Goal: Find specific page/section: Find specific page/section

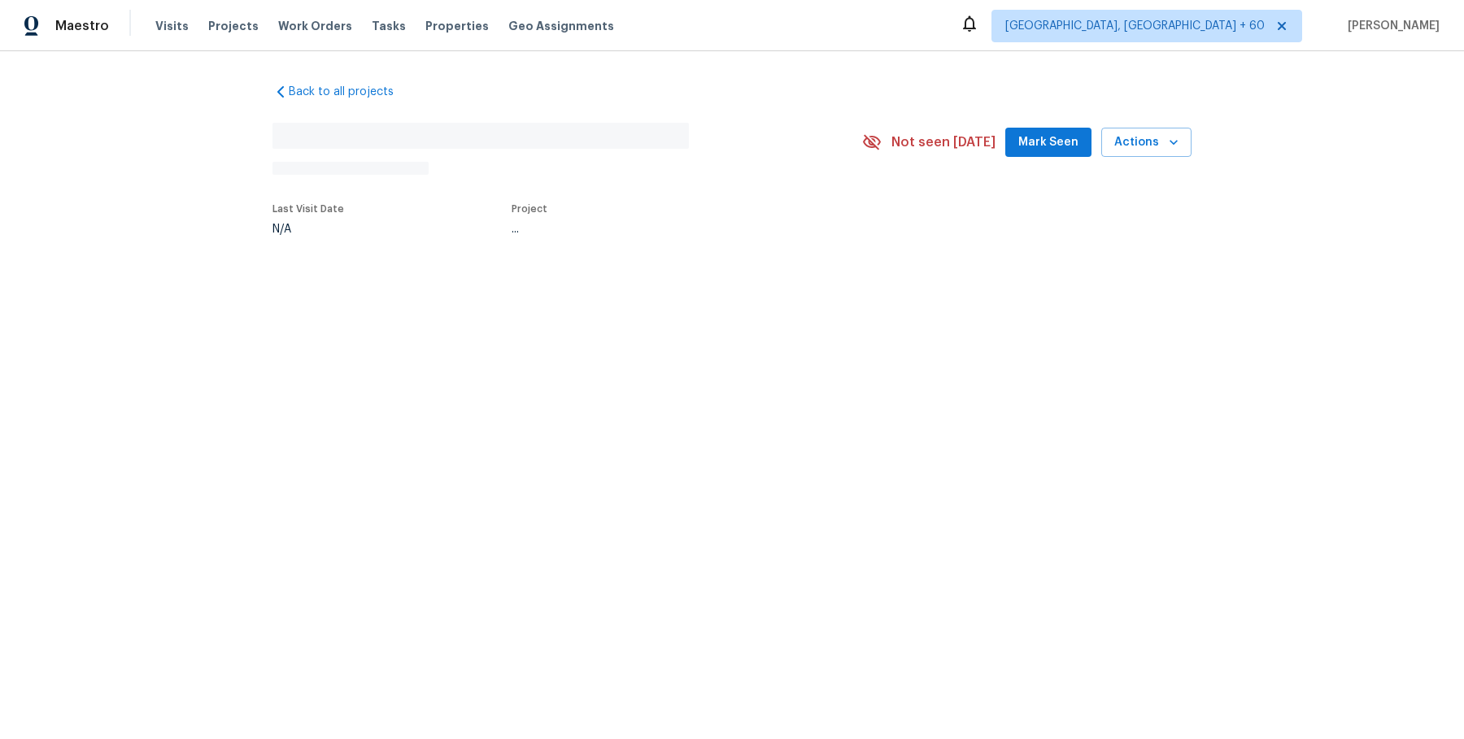
click at [344, 20] on div "Visits Projects Work Orders Tasks Properties Geo Assignments" at bounding box center [394, 26] width 478 height 33
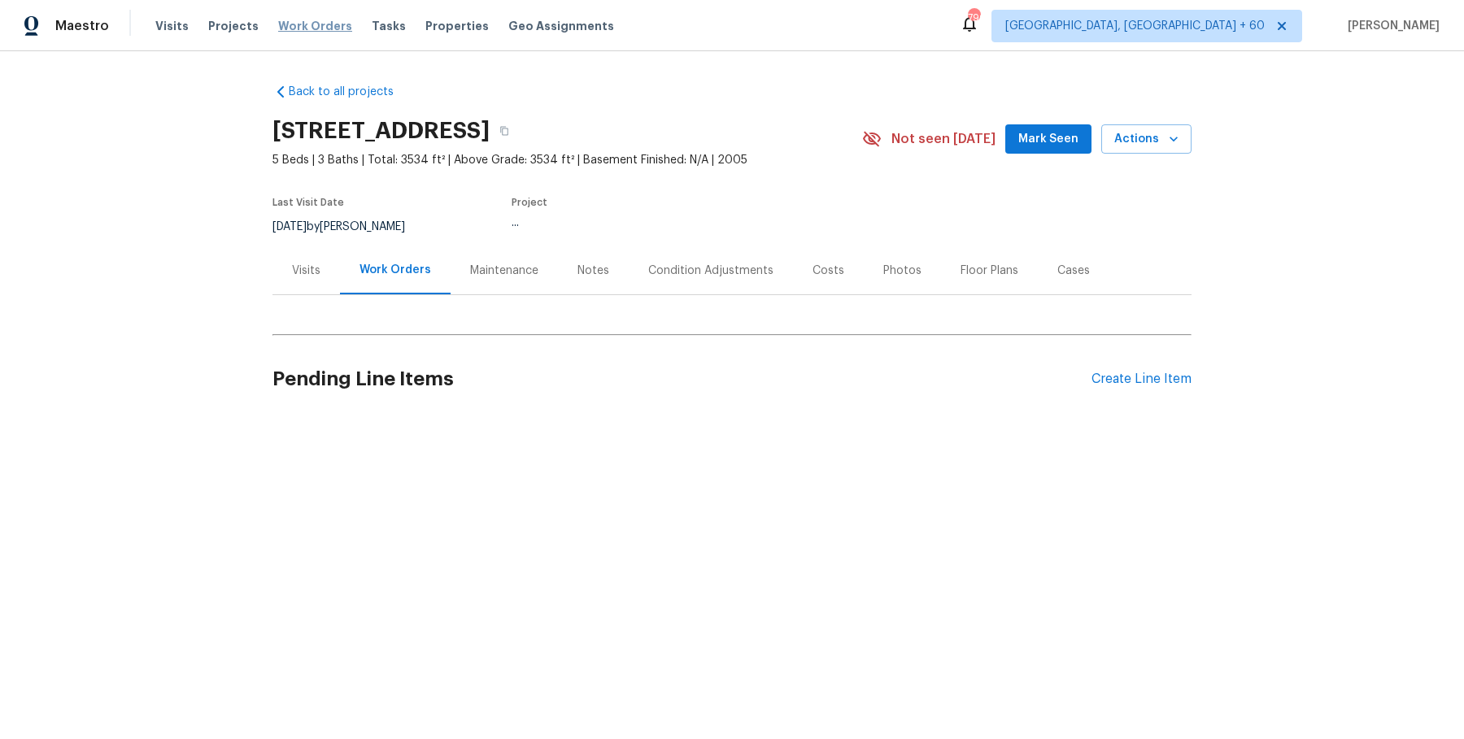
click at [334, 20] on span "Work Orders" at bounding box center [315, 26] width 74 height 16
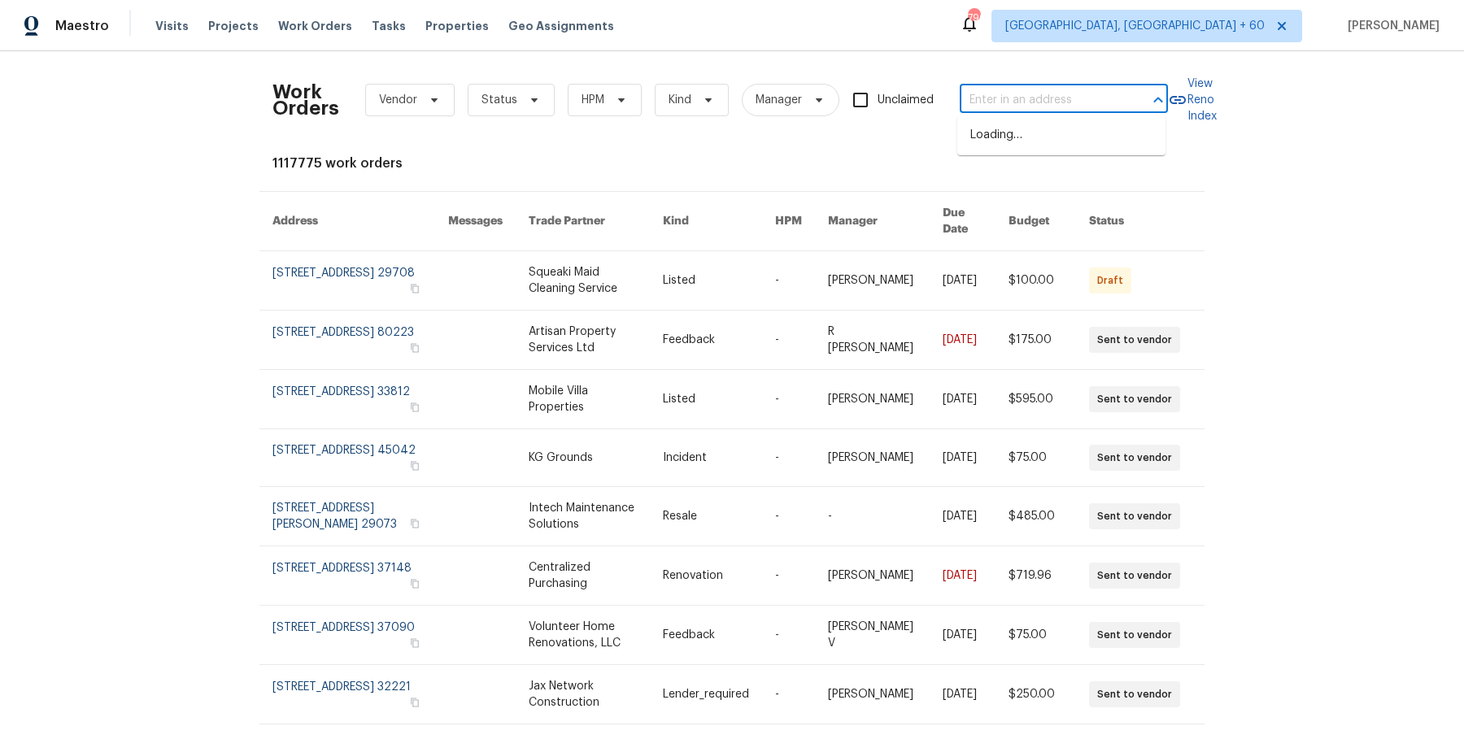
click at [1010, 97] on input "text" at bounding box center [1041, 100] width 163 height 25
paste input "[STREET_ADDRESS][PERSON_NAME][PERSON_NAME]"
type input "[STREET_ADDRESS][PERSON_NAME][PERSON_NAME]"
click at [1002, 138] on li "[STREET_ADDRESS][PERSON_NAME][PERSON_NAME]" at bounding box center [1061, 144] width 208 height 44
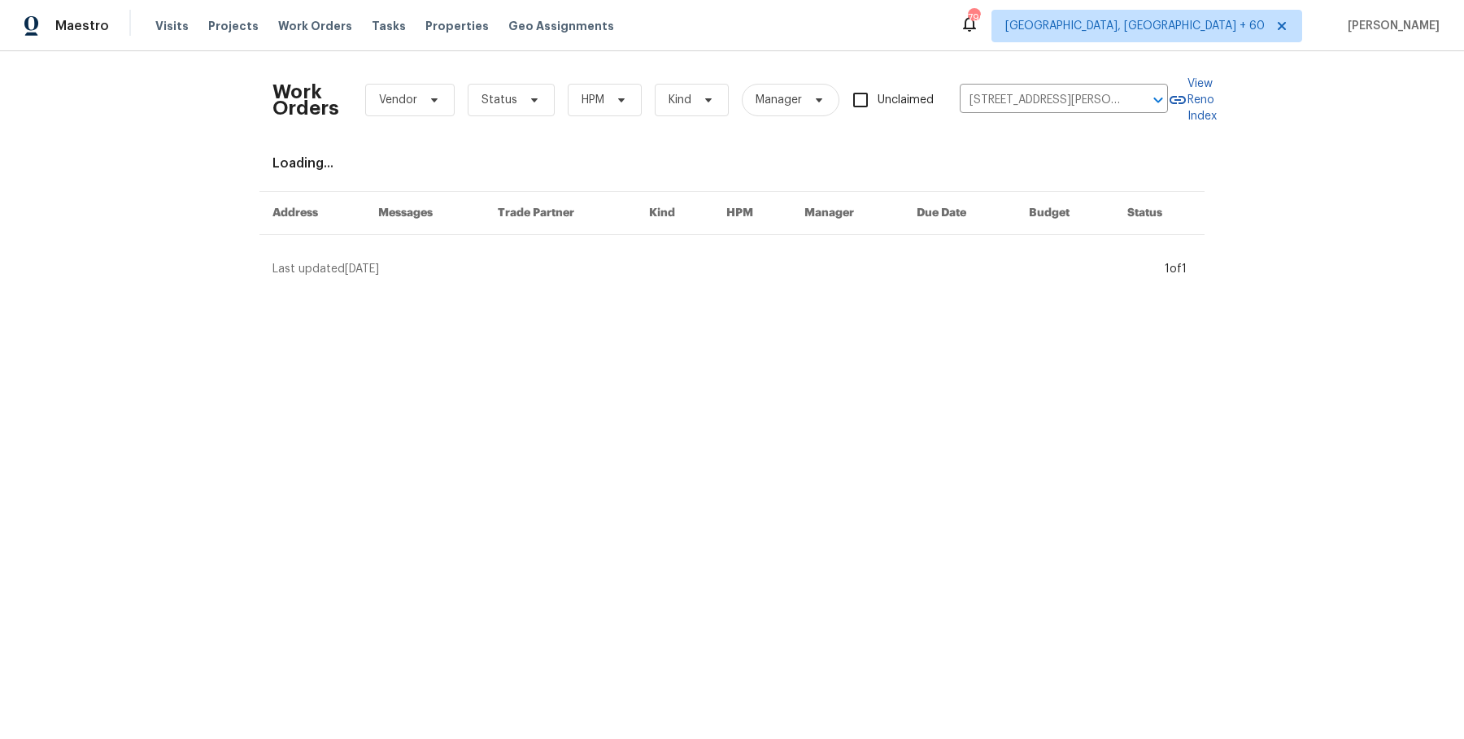
click at [1002, 138] on div "Work Orders Vendor Status HPM Kind Manager Unclaimed [STREET_ADDRESS][PERSON_NA…" at bounding box center [731, 170] width 919 height 213
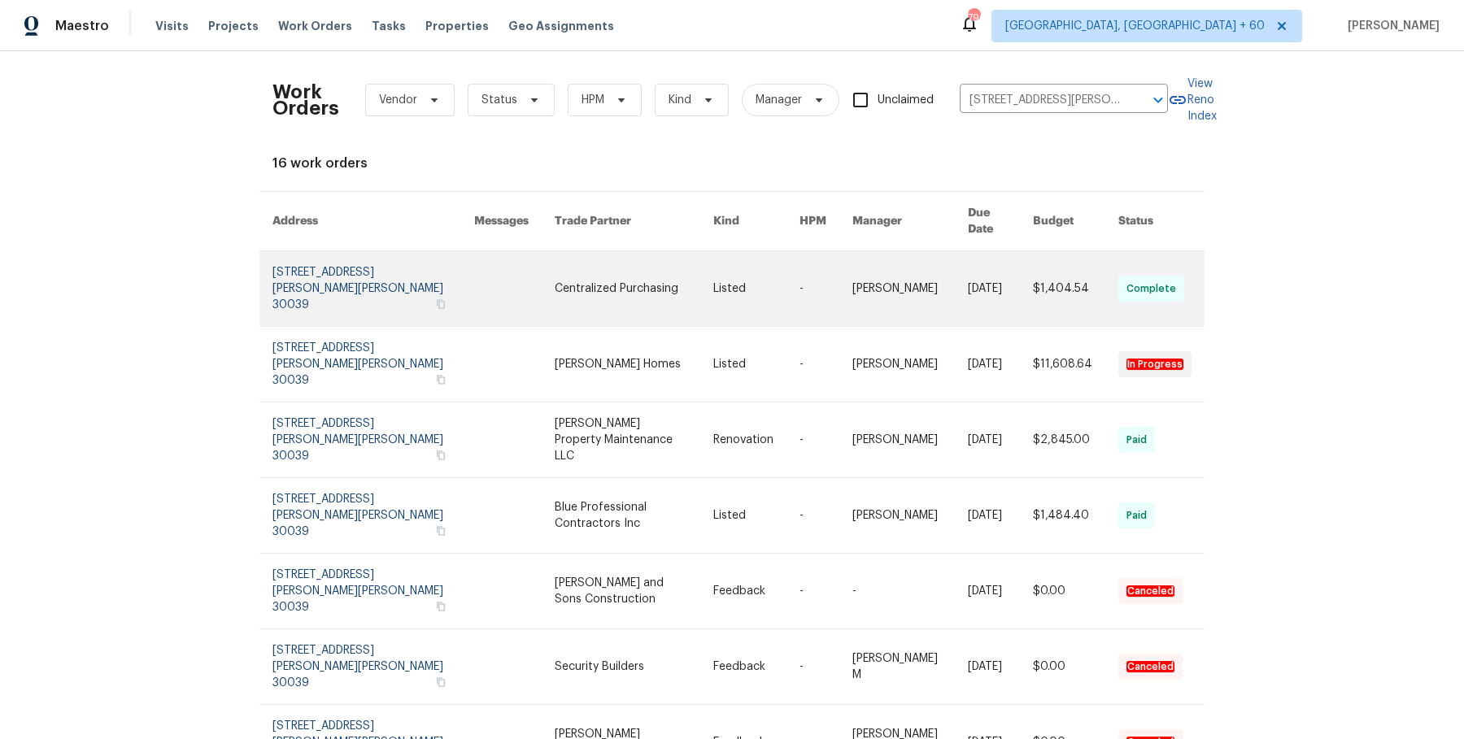
click at [718, 265] on link at bounding box center [756, 288] width 86 height 75
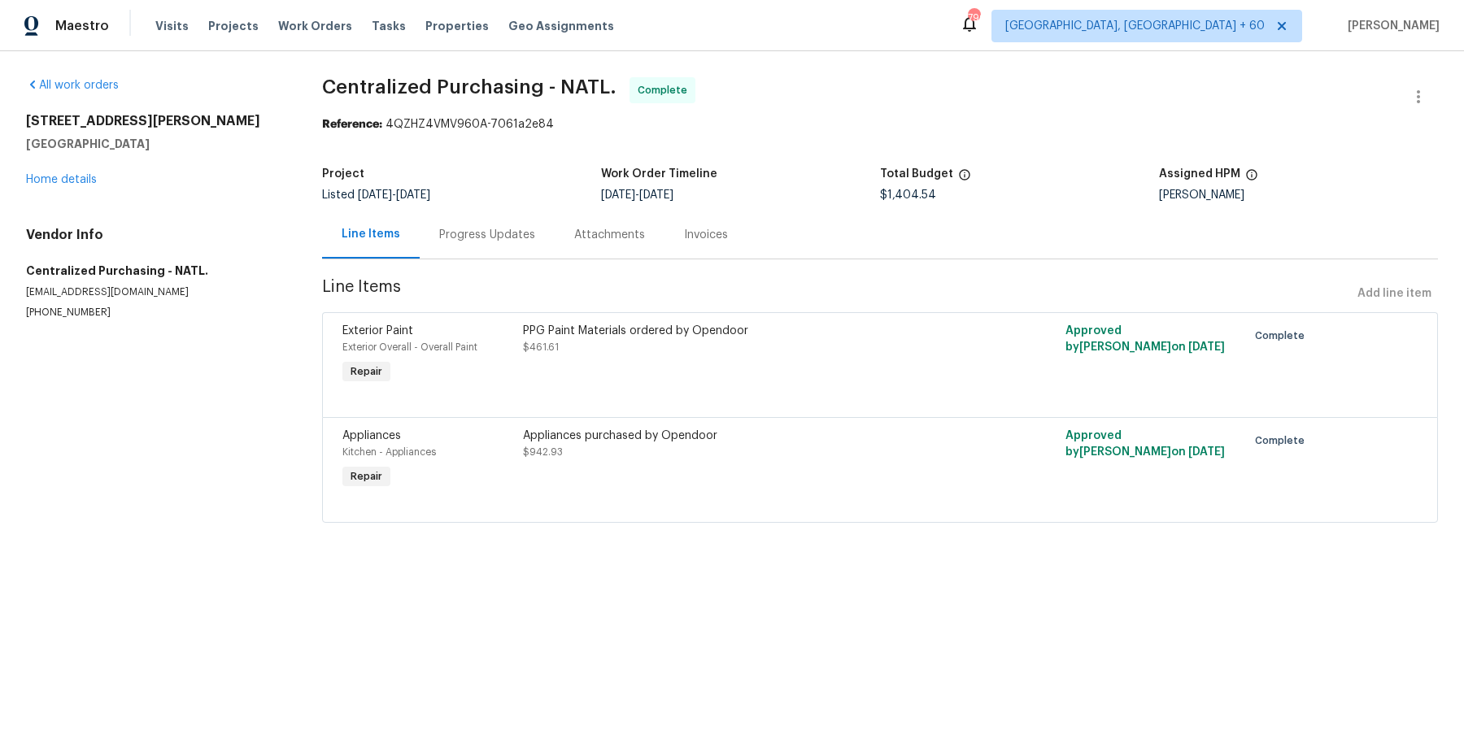
click at [70, 190] on div "All work orders [STREET_ADDRESS][PERSON_NAME][PERSON_NAME] Home details Vendor …" at bounding box center [154, 198] width 257 height 242
click at [75, 178] on link "Home details" at bounding box center [61, 179] width 71 height 11
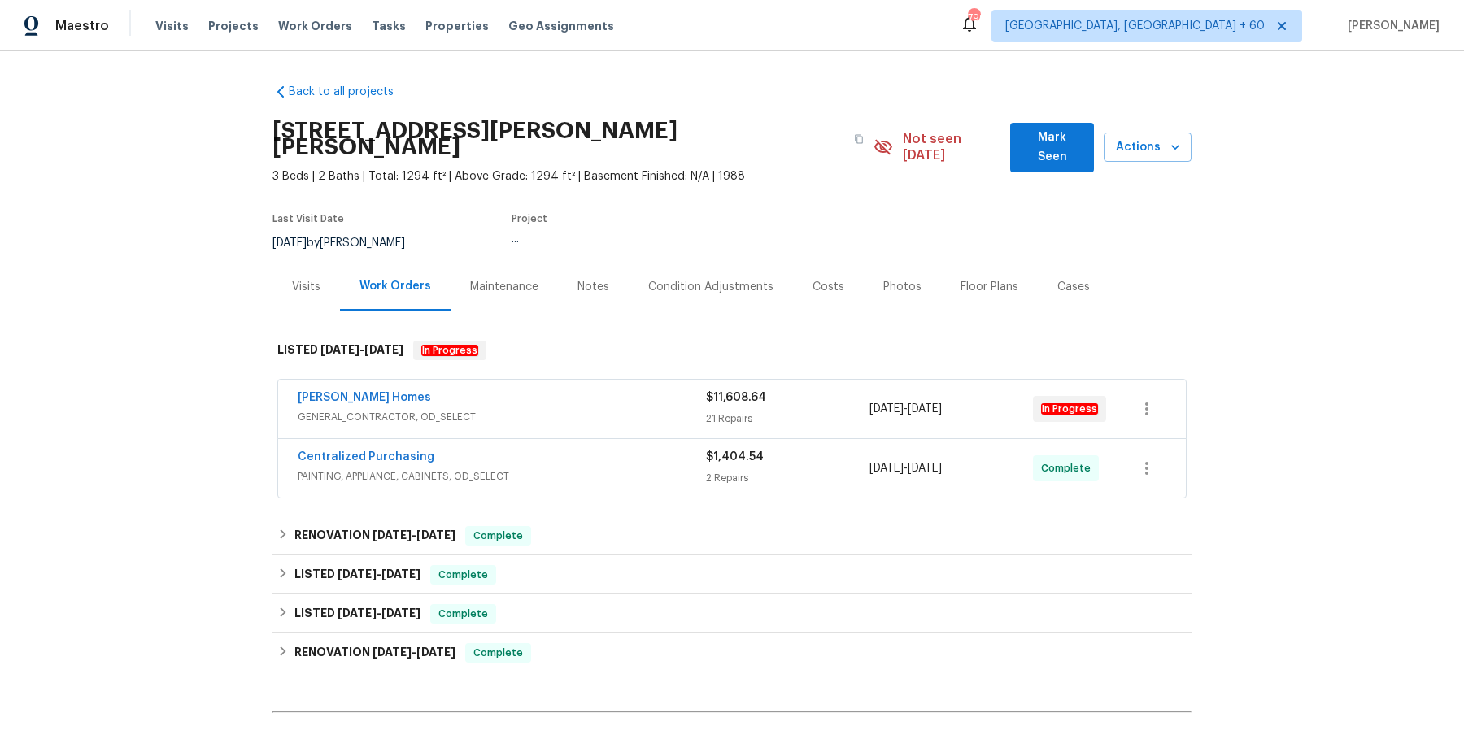
click at [488, 409] on span "GENERAL_CONTRACTOR, OD_SELECT" at bounding box center [502, 417] width 408 height 16
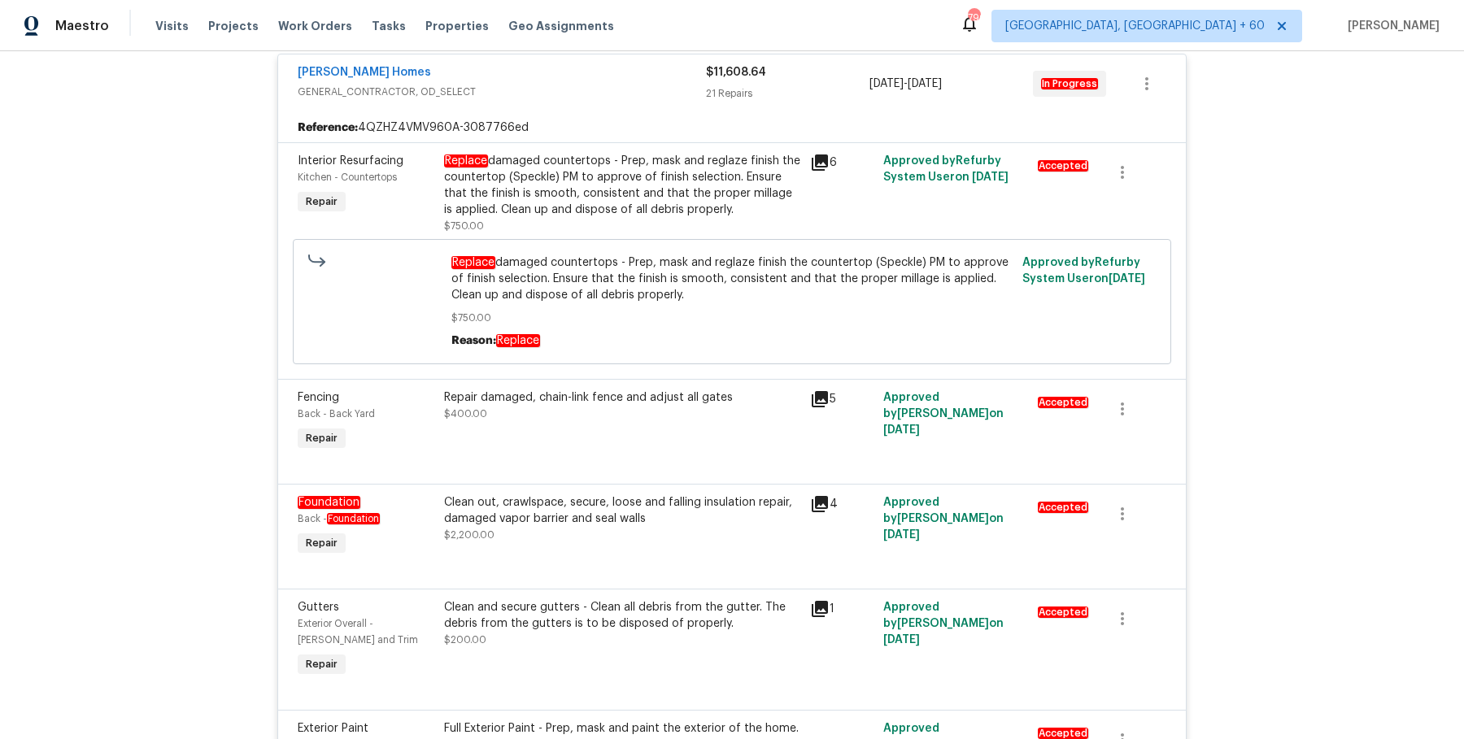
scroll to position [339, 0]
click at [498, 498] on div "Clean out, crawlspace, secure, loose and falling insulation repair, damaged vap…" at bounding box center [622, 509] width 356 height 33
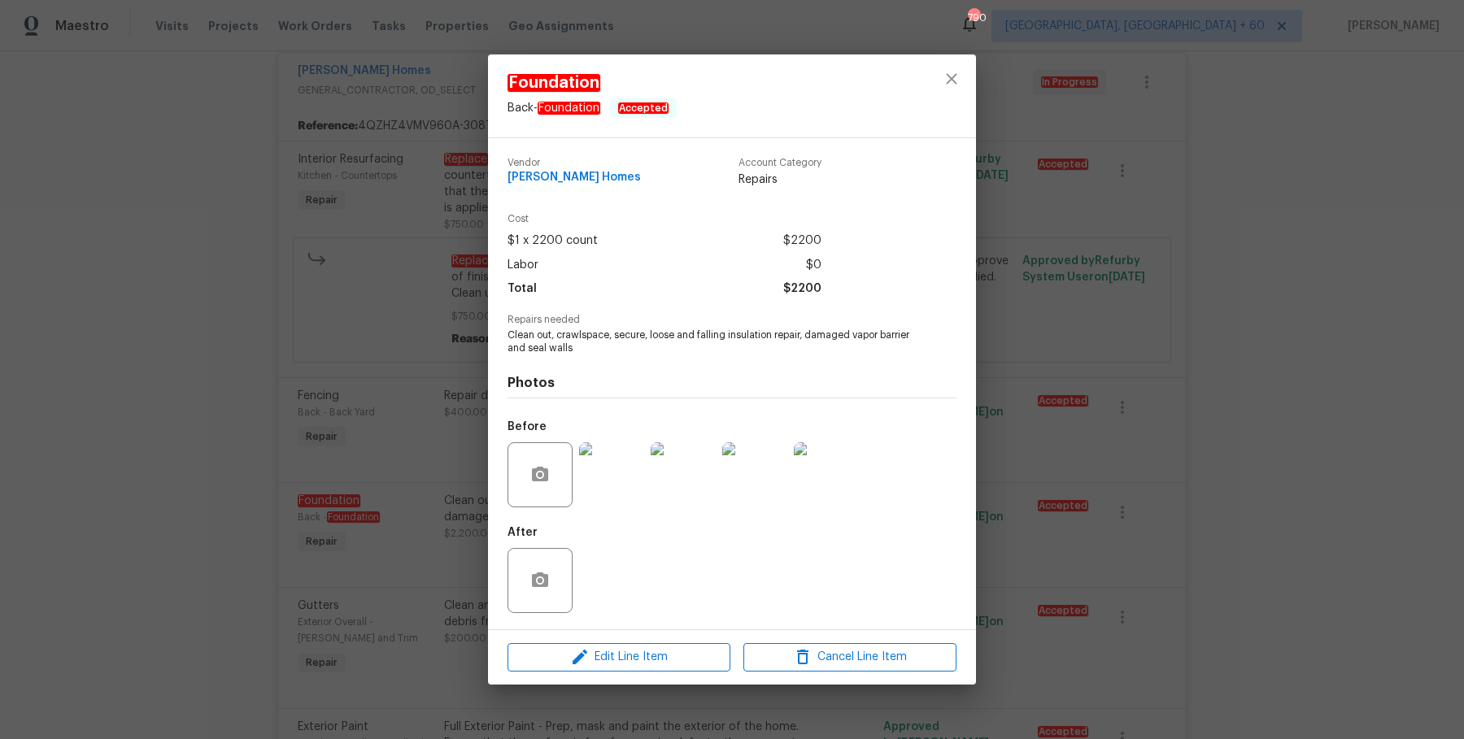
click at [329, 433] on div "Foundation Back - Foundation Accepted Vendor [PERSON_NAME] Homes Account Catego…" at bounding box center [732, 369] width 1464 height 739
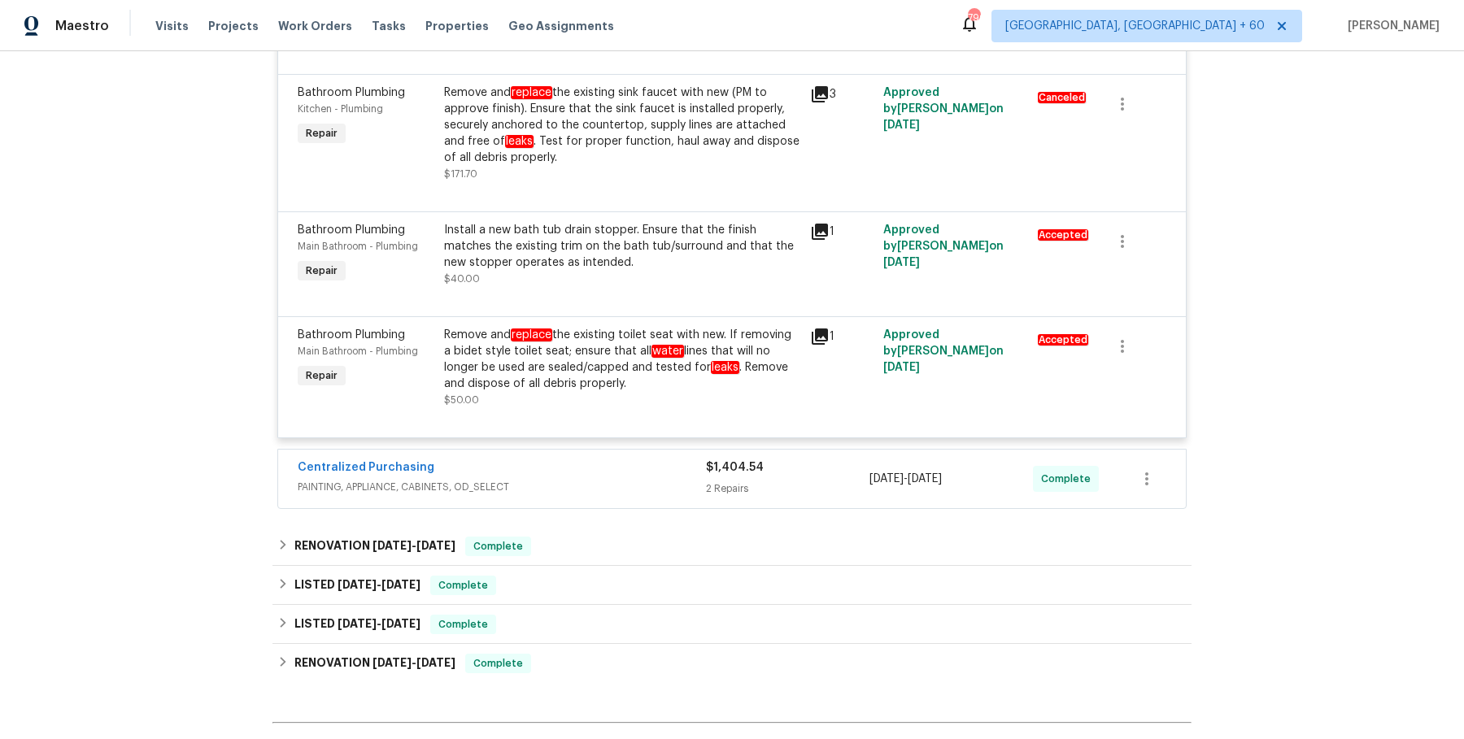
scroll to position [3323, 0]
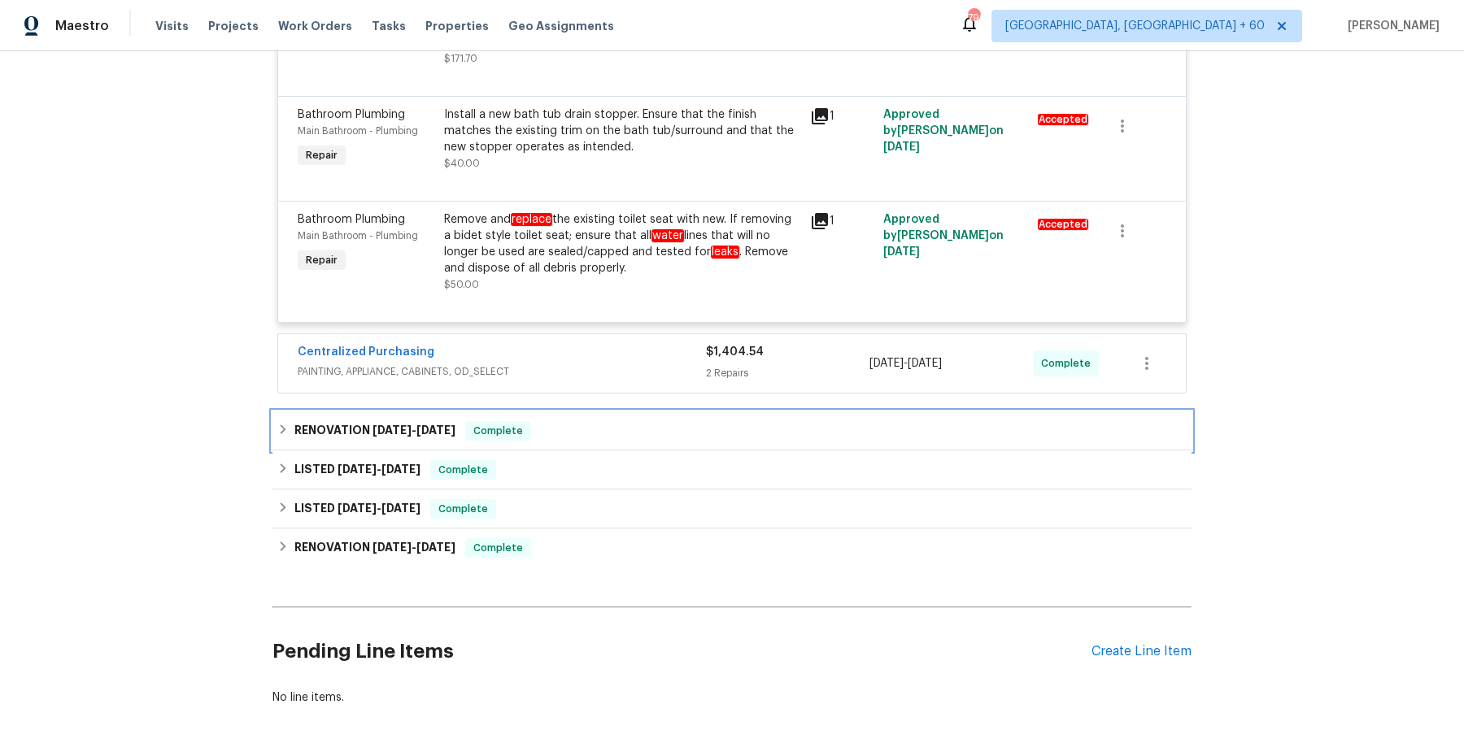
click at [610, 411] on div "RENOVATION [DATE] - [DATE] Complete" at bounding box center [731, 430] width 919 height 39
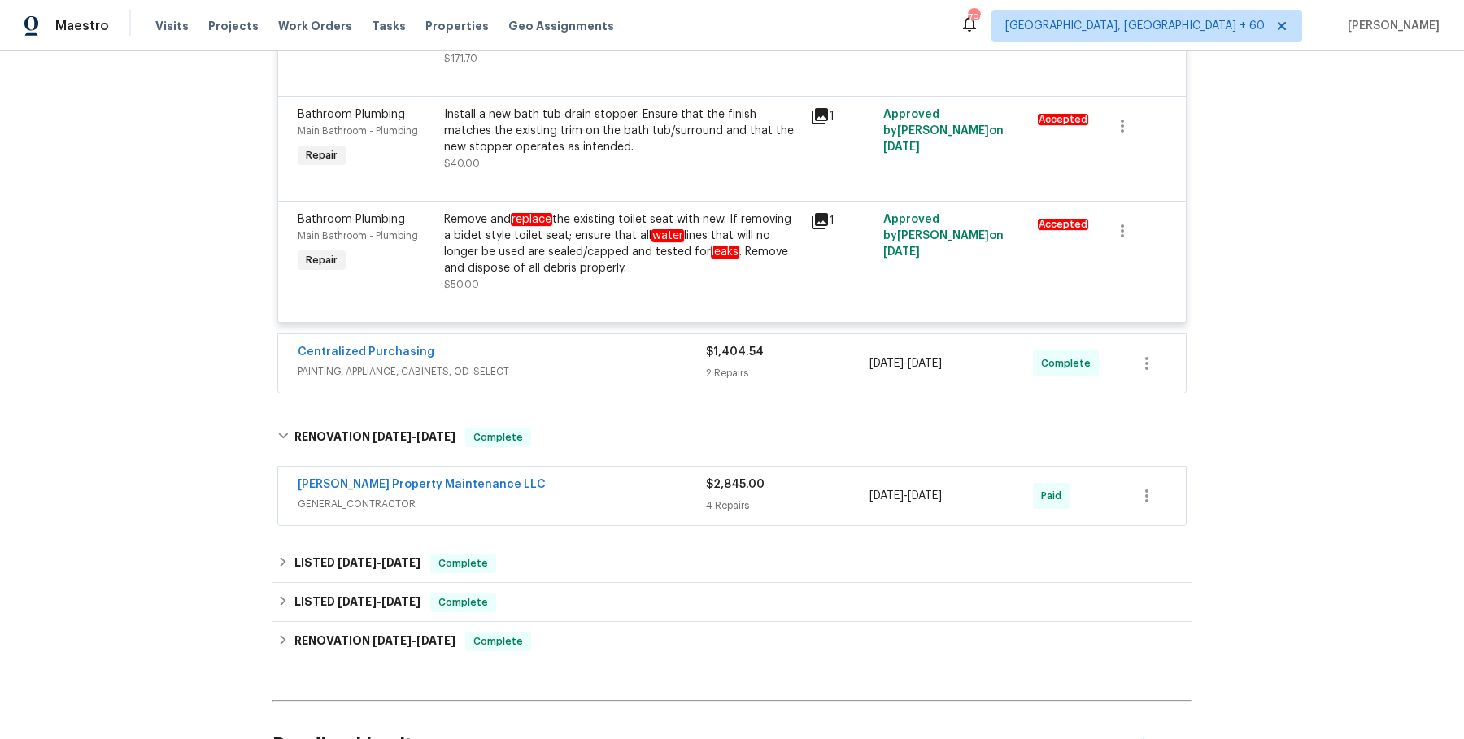
click at [592, 479] on div "[PERSON_NAME] Property Maintenance LLC GENERAL_CONTRACTOR $2,845.00 4 Repairs […" at bounding box center [731, 496] width 919 height 67
click at [642, 344] on div "Centralized Purchasing PAINTING, APPLIANCE, CABINETS, OD_SELECT" at bounding box center [502, 363] width 408 height 39
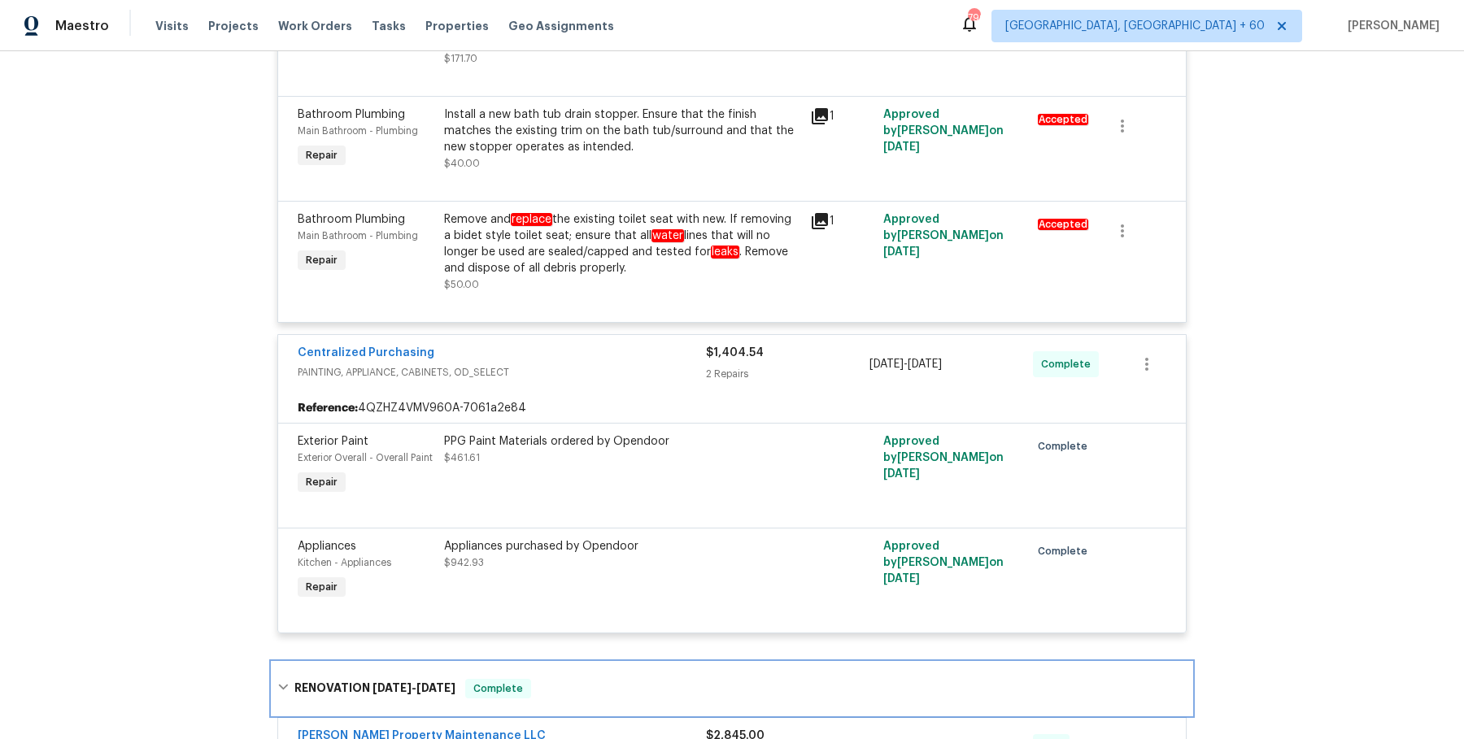
click at [581, 663] on div "RENOVATION [DATE] - [DATE] Complete" at bounding box center [731, 689] width 919 height 52
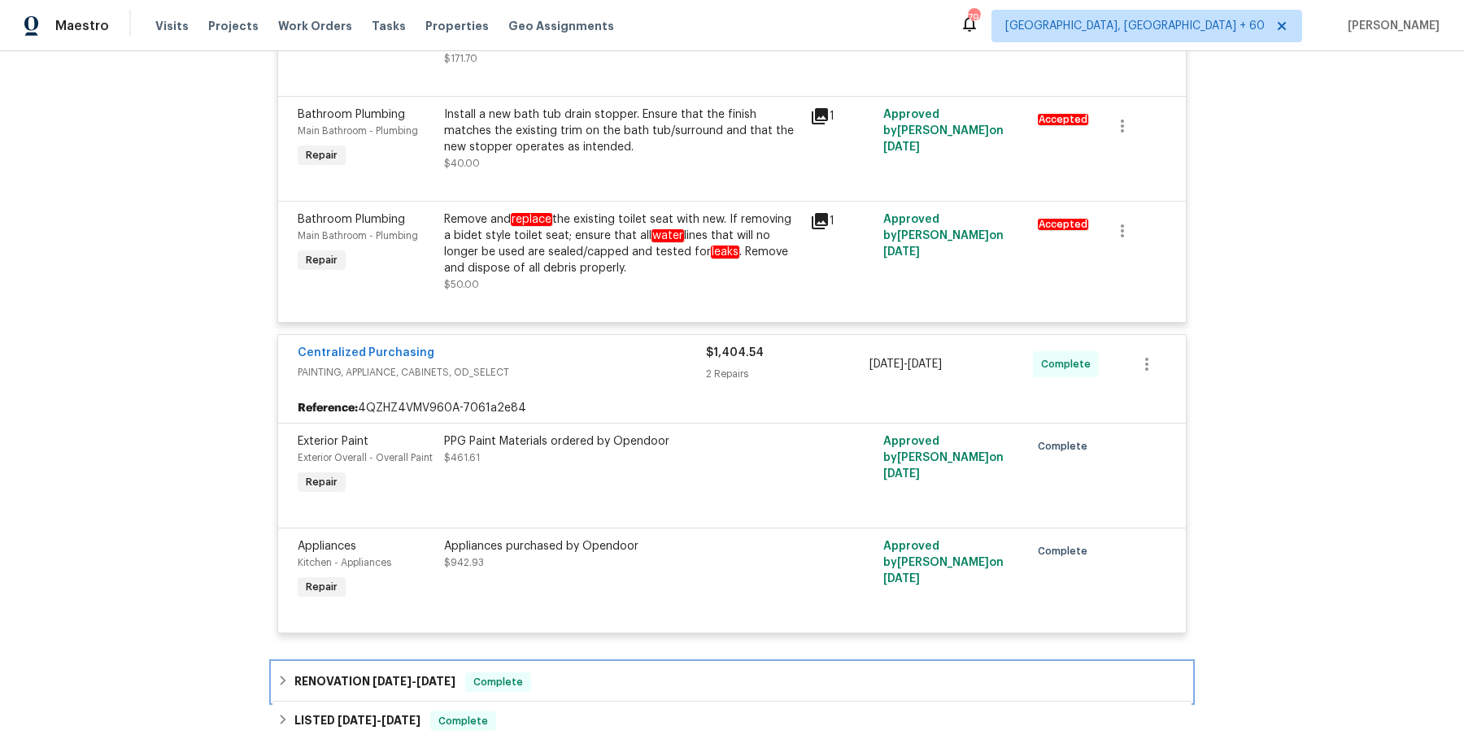
click at [584, 672] on div "RENOVATION [DATE] - [DATE] Complete" at bounding box center [731, 682] width 909 height 20
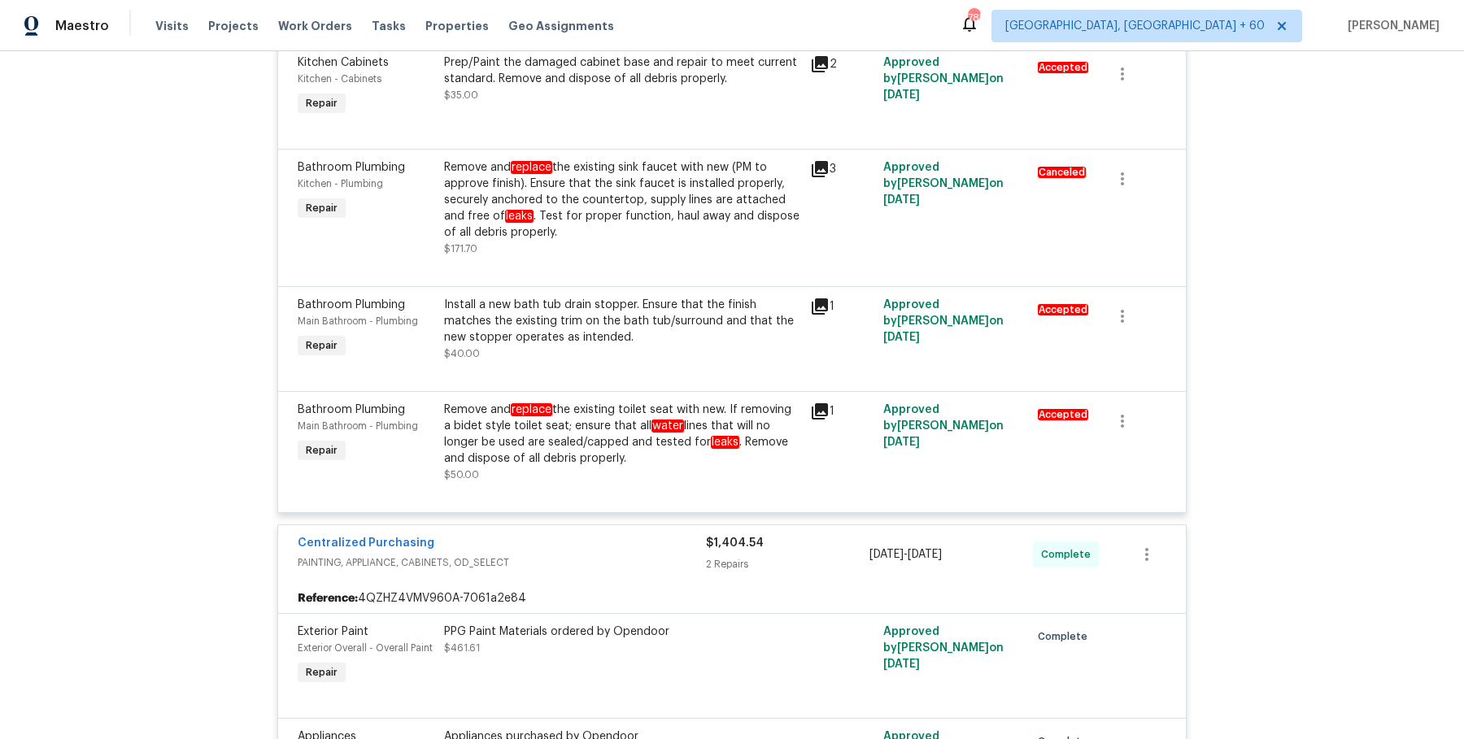
scroll to position [3018, 0]
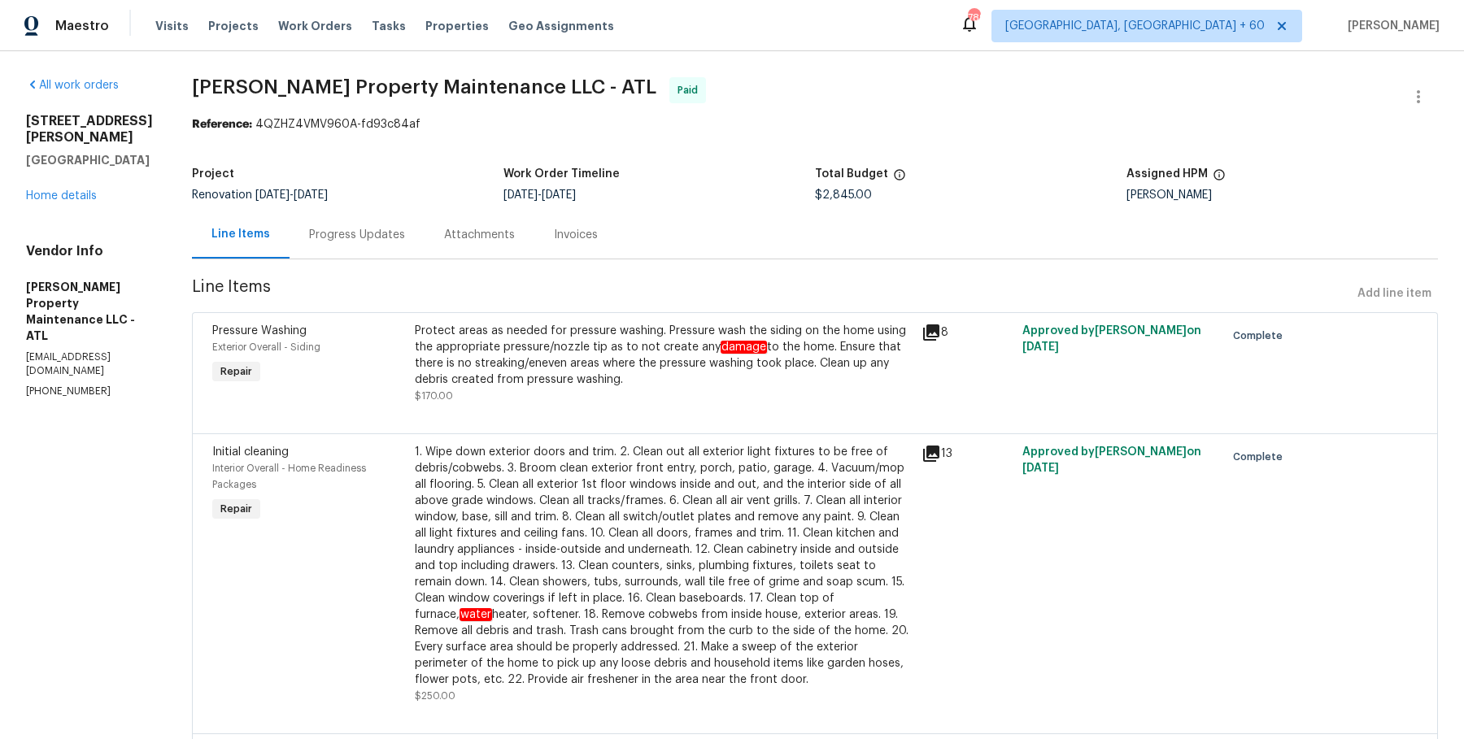
click at [387, 244] on div "Progress Updates" at bounding box center [356, 235] width 135 height 48
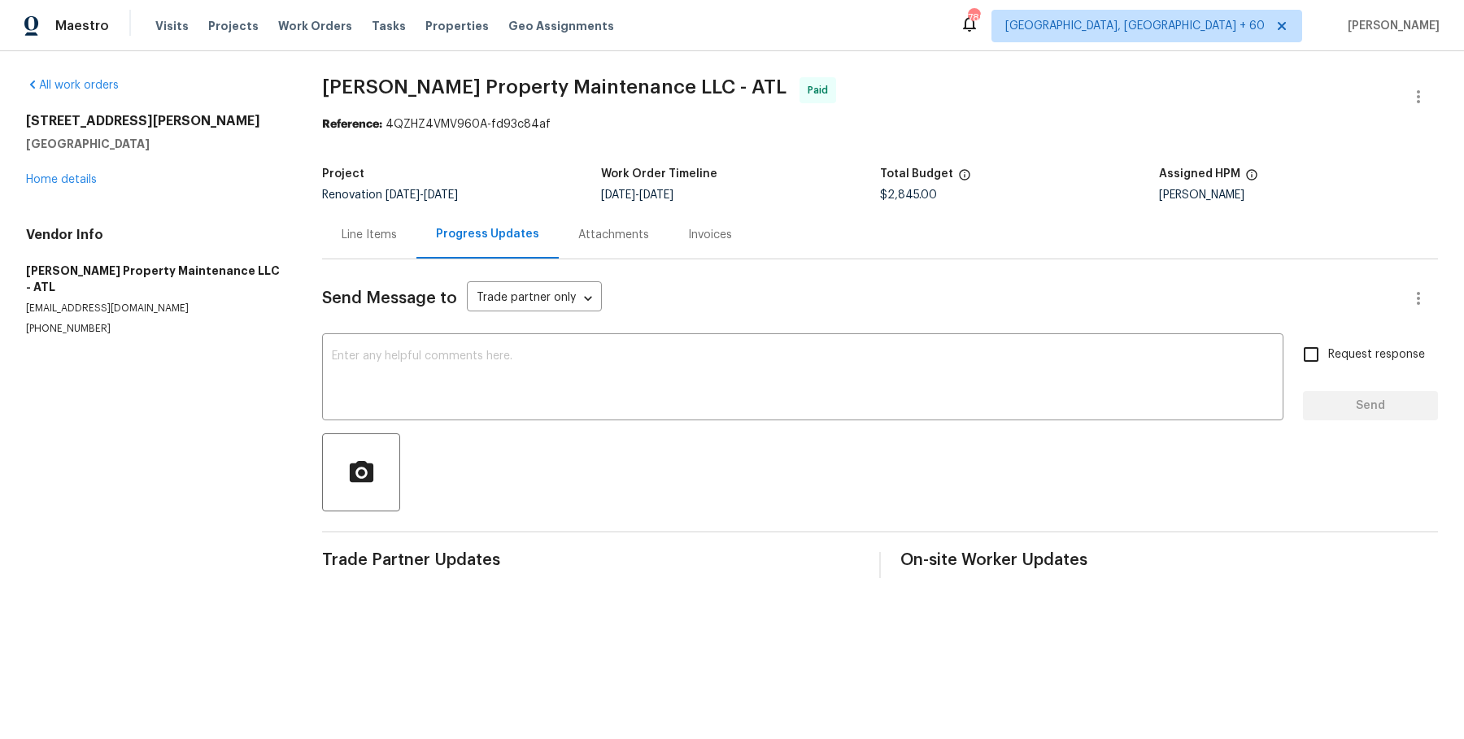
click at [372, 240] on div "Line Items" at bounding box center [369, 235] width 55 height 16
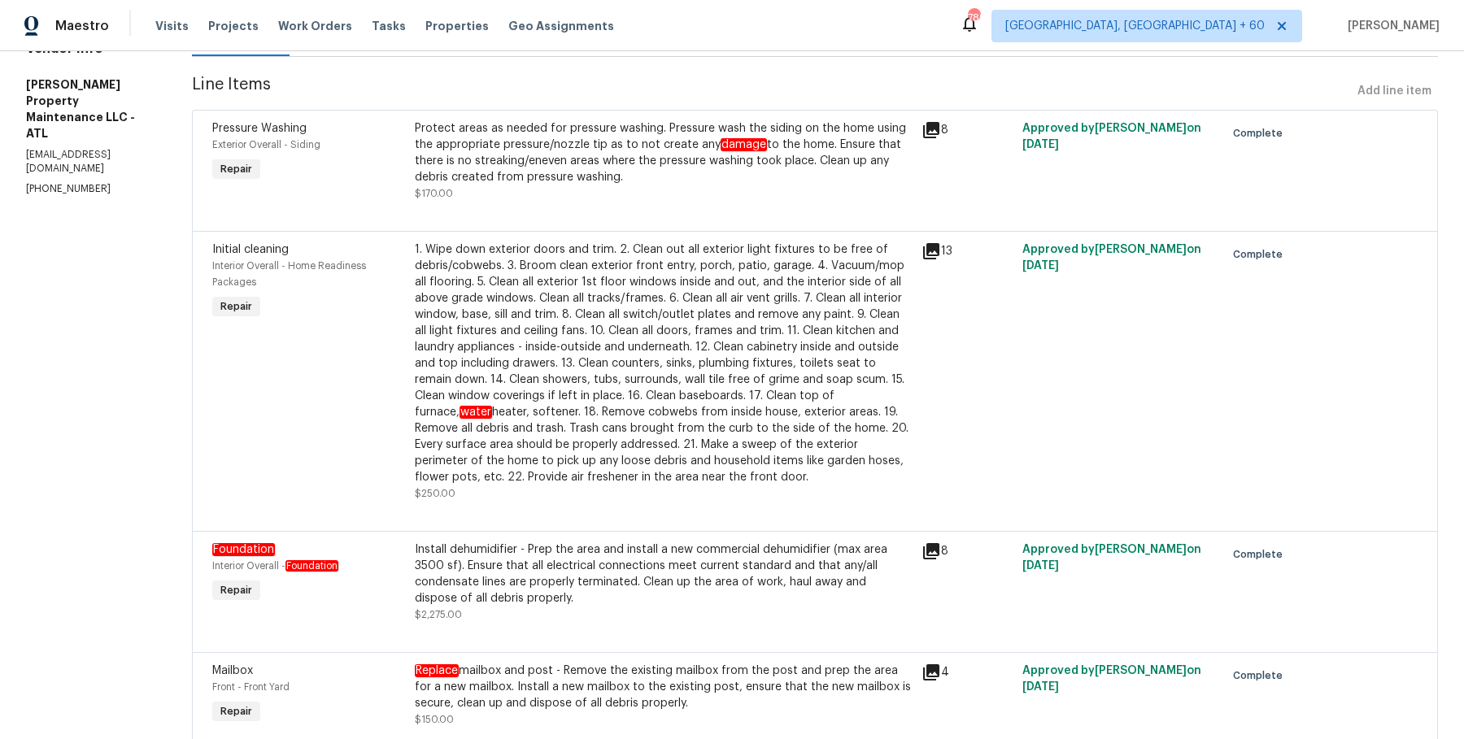
scroll to position [245, 0]
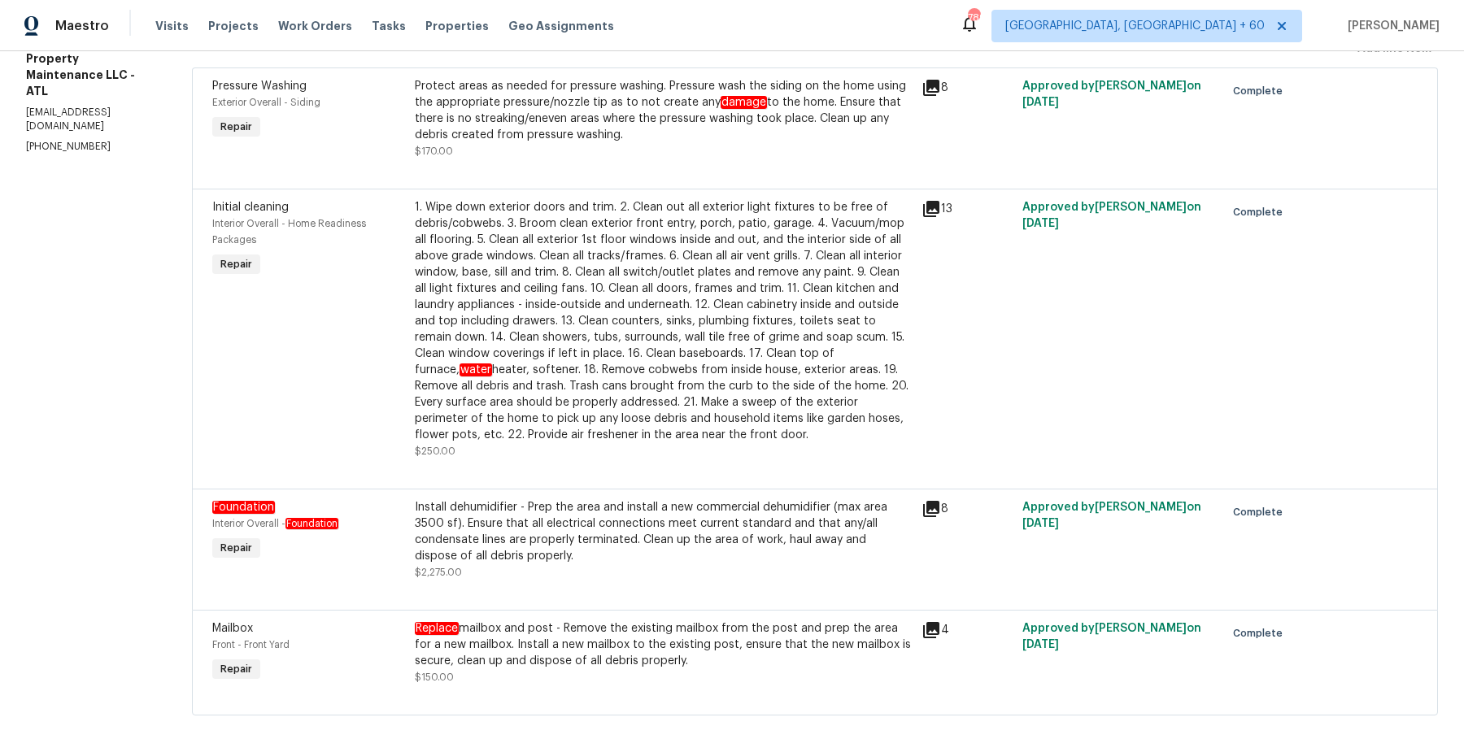
click at [553, 513] on div "Install dehumidifier - Prep the area and install a new commercial dehumidifier …" at bounding box center [663, 531] width 497 height 65
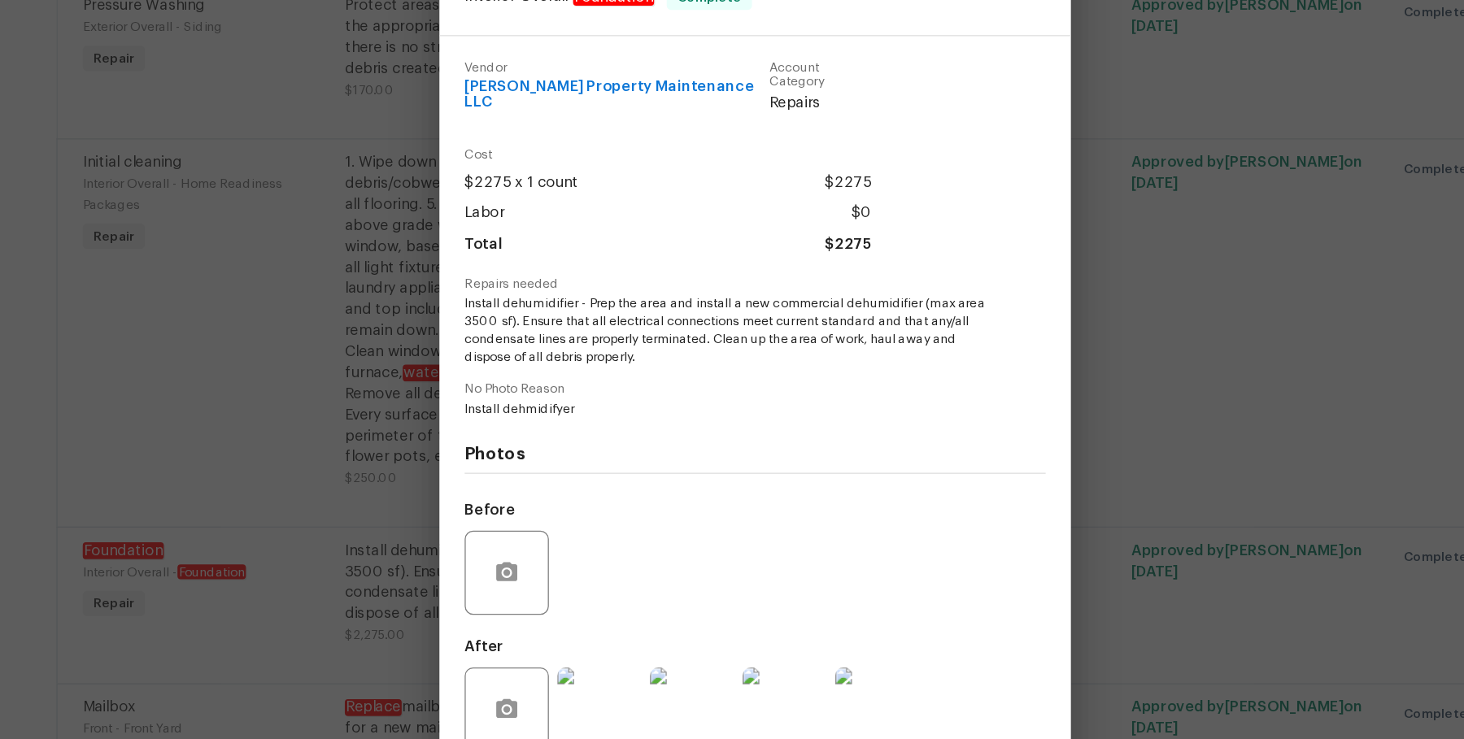
click at [597, 632] on img at bounding box center [611, 630] width 65 height 65
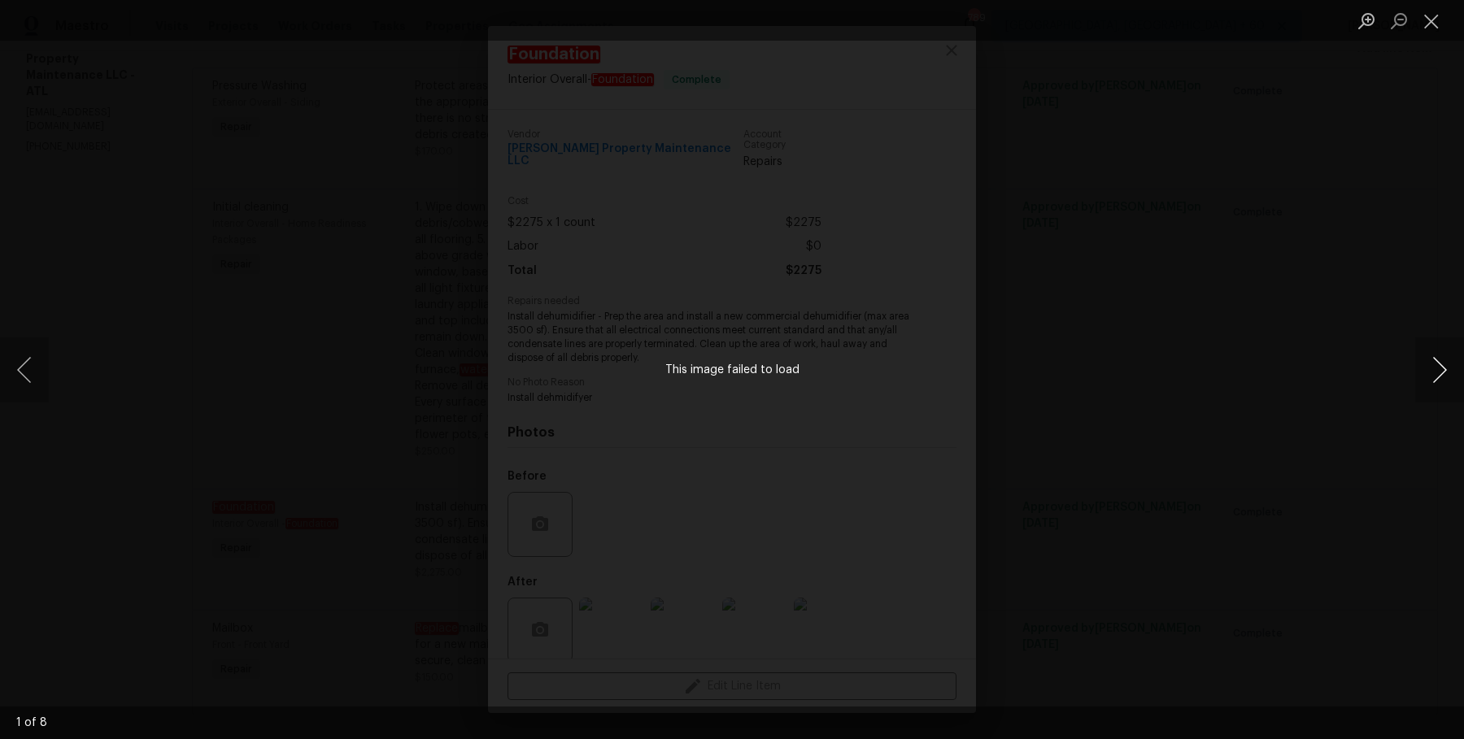
click at [1438, 381] on button "Next image" at bounding box center [1439, 369] width 49 height 65
click at [1390, 309] on div "Lightbox" at bounding box center [732, 369] width 1464 height 739
click at [1332, 188] on div "Lightbox" at bounding box center [732, 369] width 1464 height 739
click at [1440, 38] on li "Lightbox" at bounding box center [1431, 20] width 33 height 41
click at [1434, 19] on button "Close lightbox" at bounding box center [1431, 21] width 33 height 28
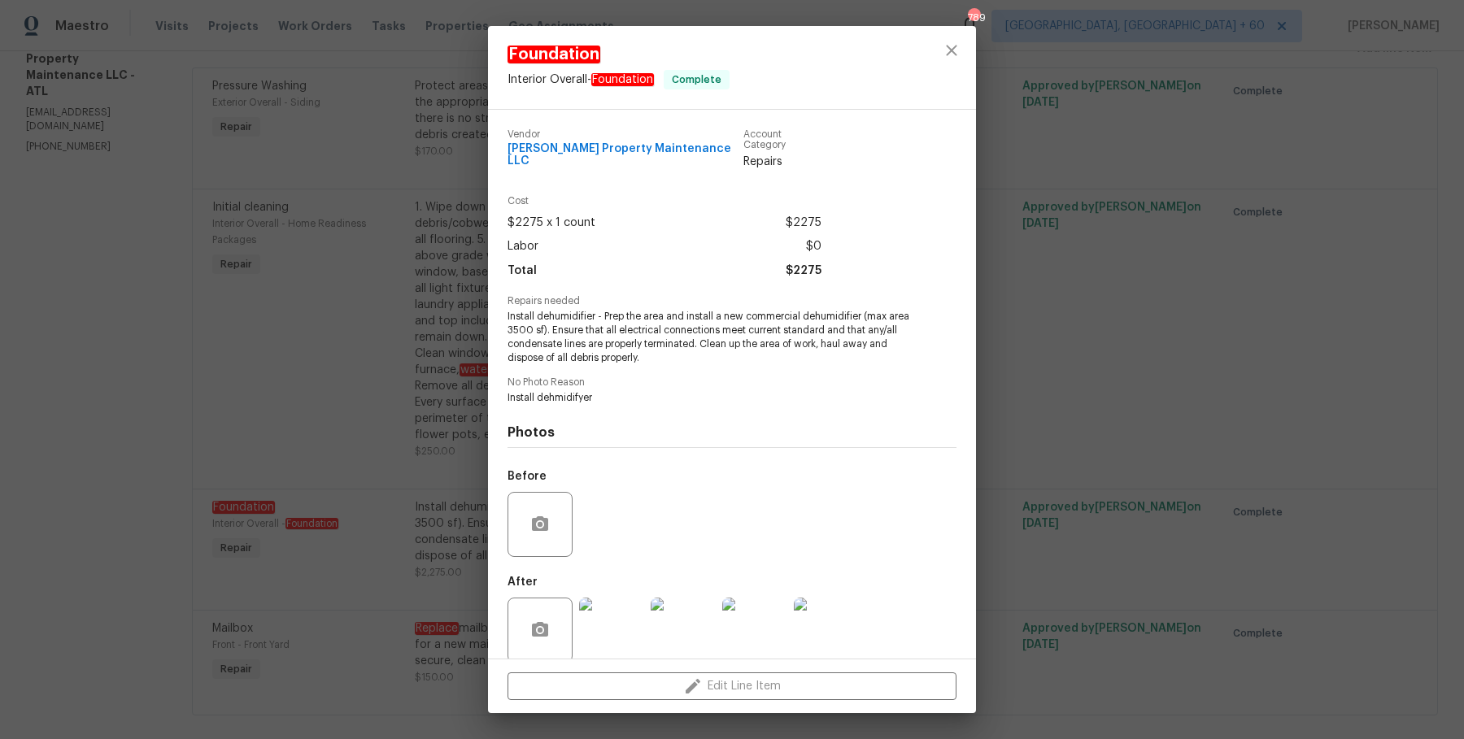
click at [603, 623] on img at bounding box center [611, 630] width 65 height 65
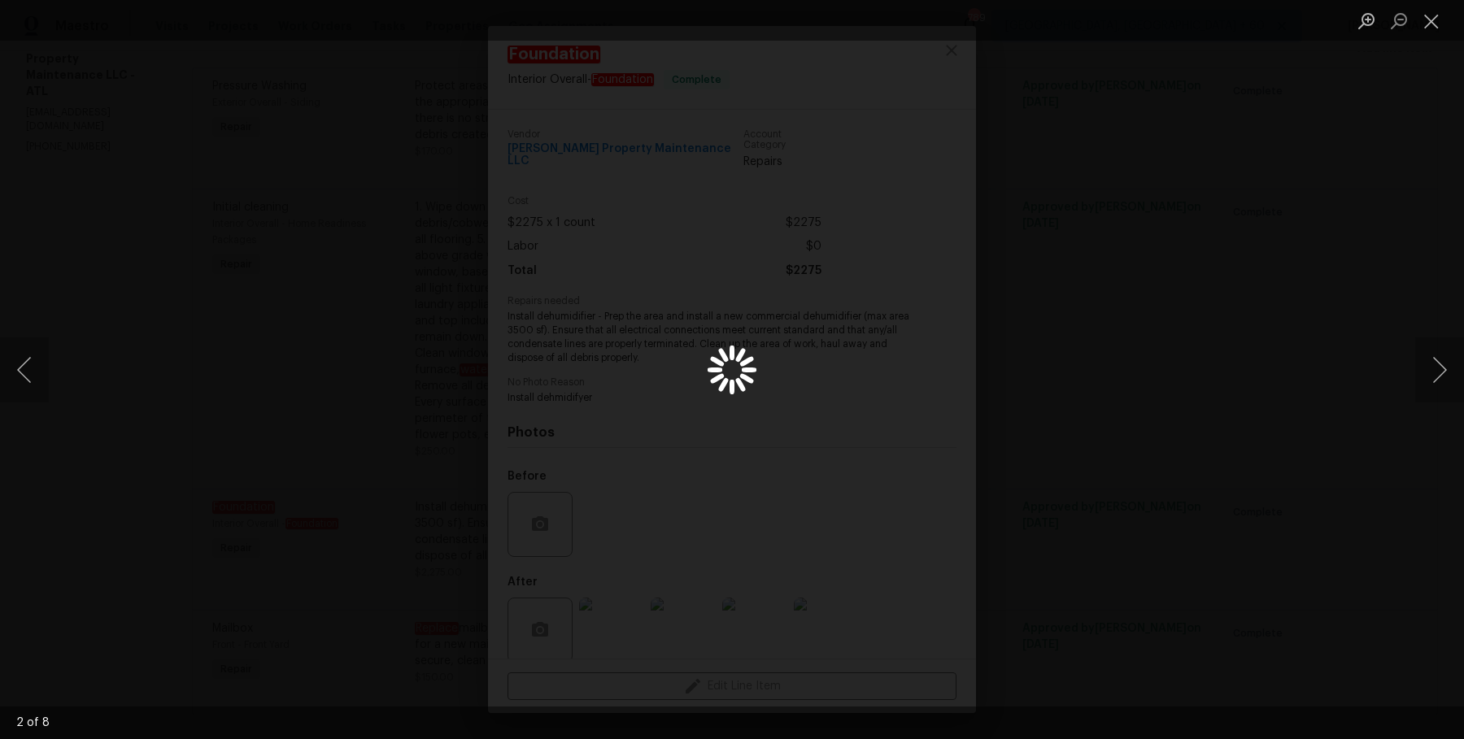
click at [1284, 371] on div "Lightbox" at bounding box center [732, 369] width 1464 height 739
click at [1440, 13] on button "Close lightbox" at bounding box center [1431, 21] width 33 height 28
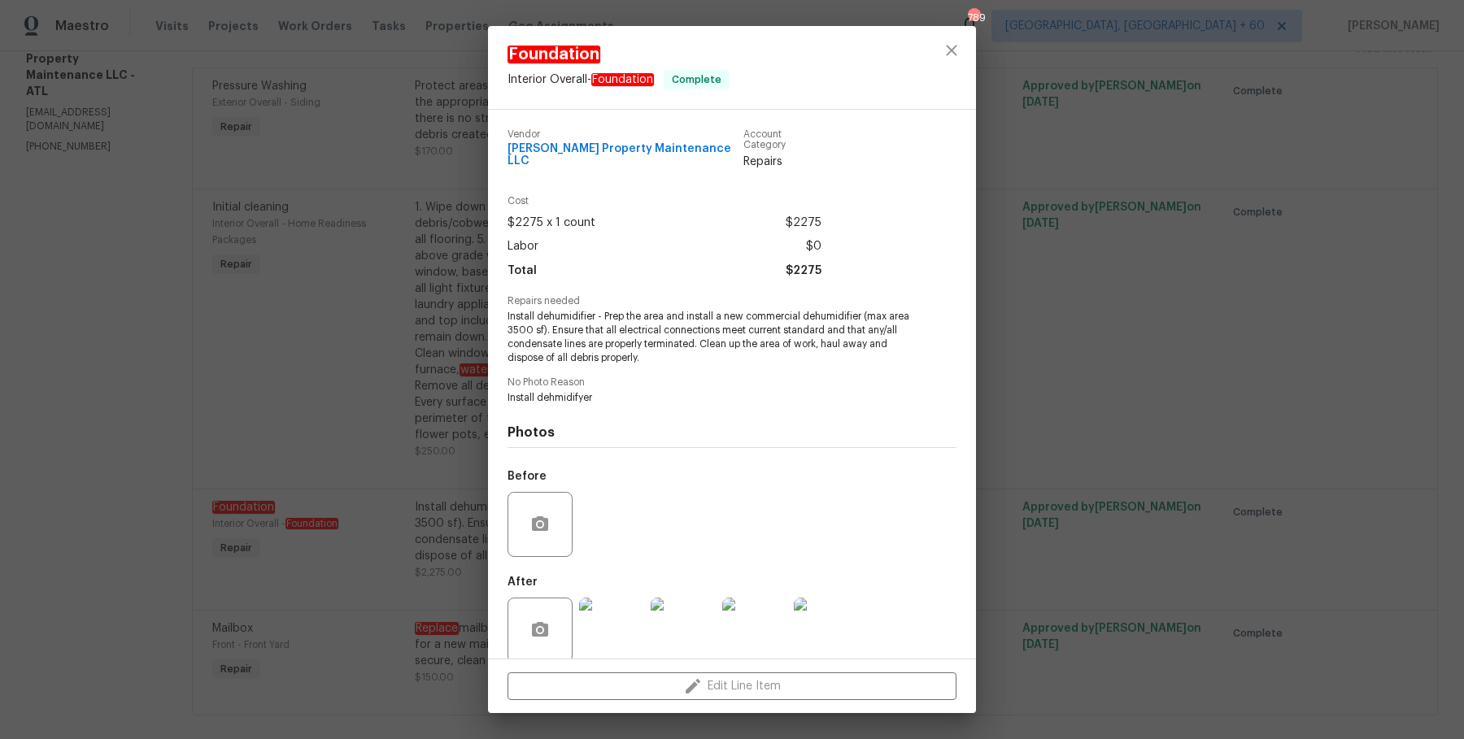
click at [1286, 192] on div "Foundation Interior Overall - Foundation Complete Vendor Glen Property Maintena…" at bounding box center [732, 369] width 1464 height 739
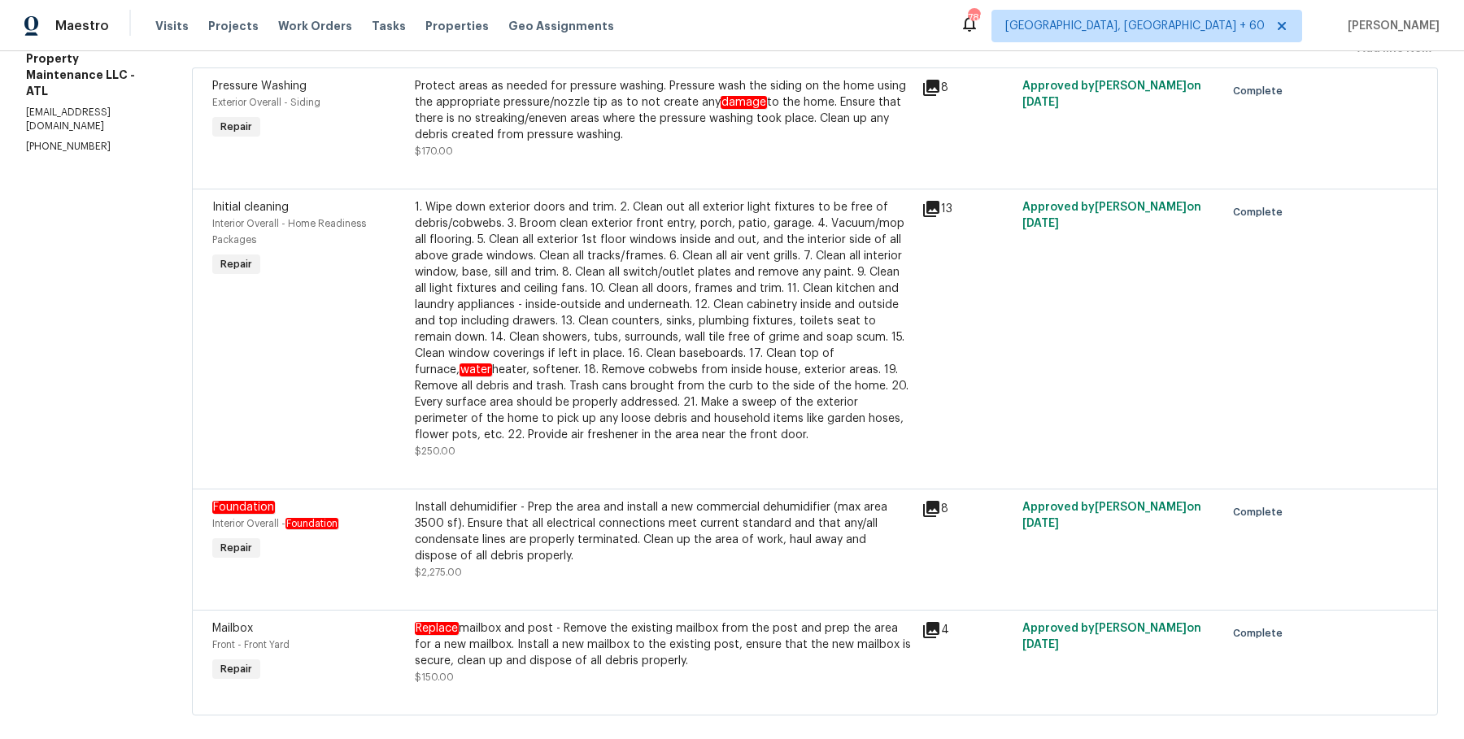
scroll to position [267, 0]
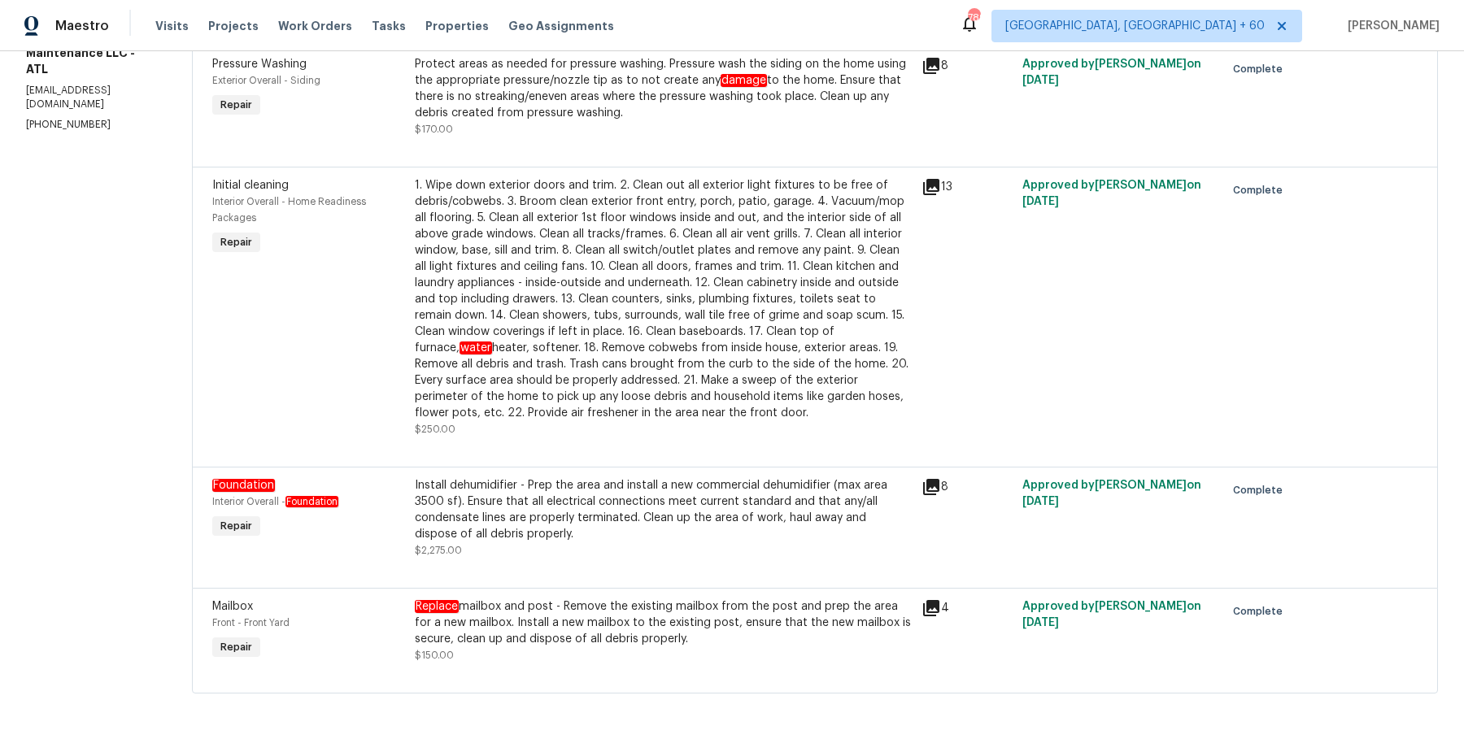
click at [624, 537] on div "Install dehumidifier - Prep the area and install a new commercial dehumidifier …" at bounding box center [663, 509] width 497 height 65
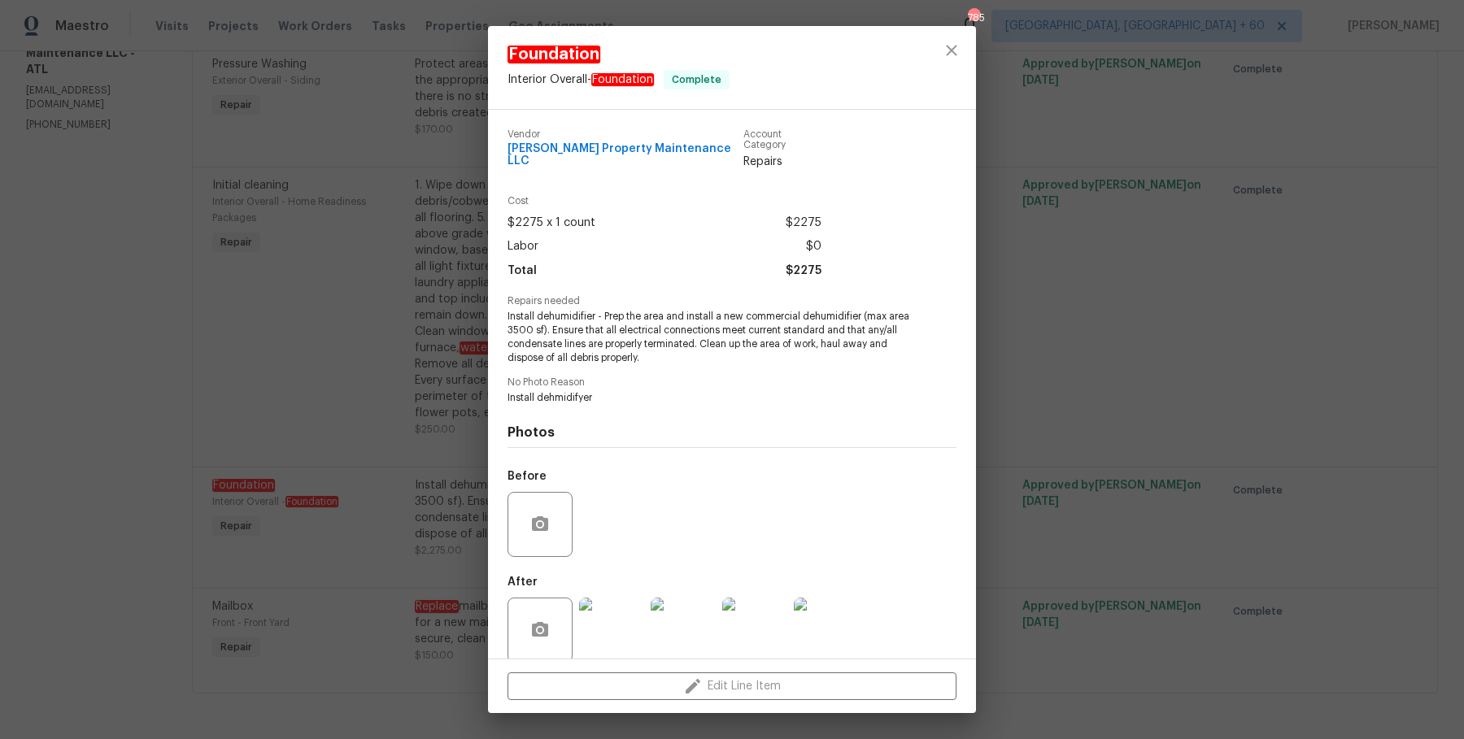
click at [1329, 342] on div "Foundation Interior Overall - Foundation Complete Vendor Glen Property Maintena…" at bounding box center [732, 369] width 1464 height 739
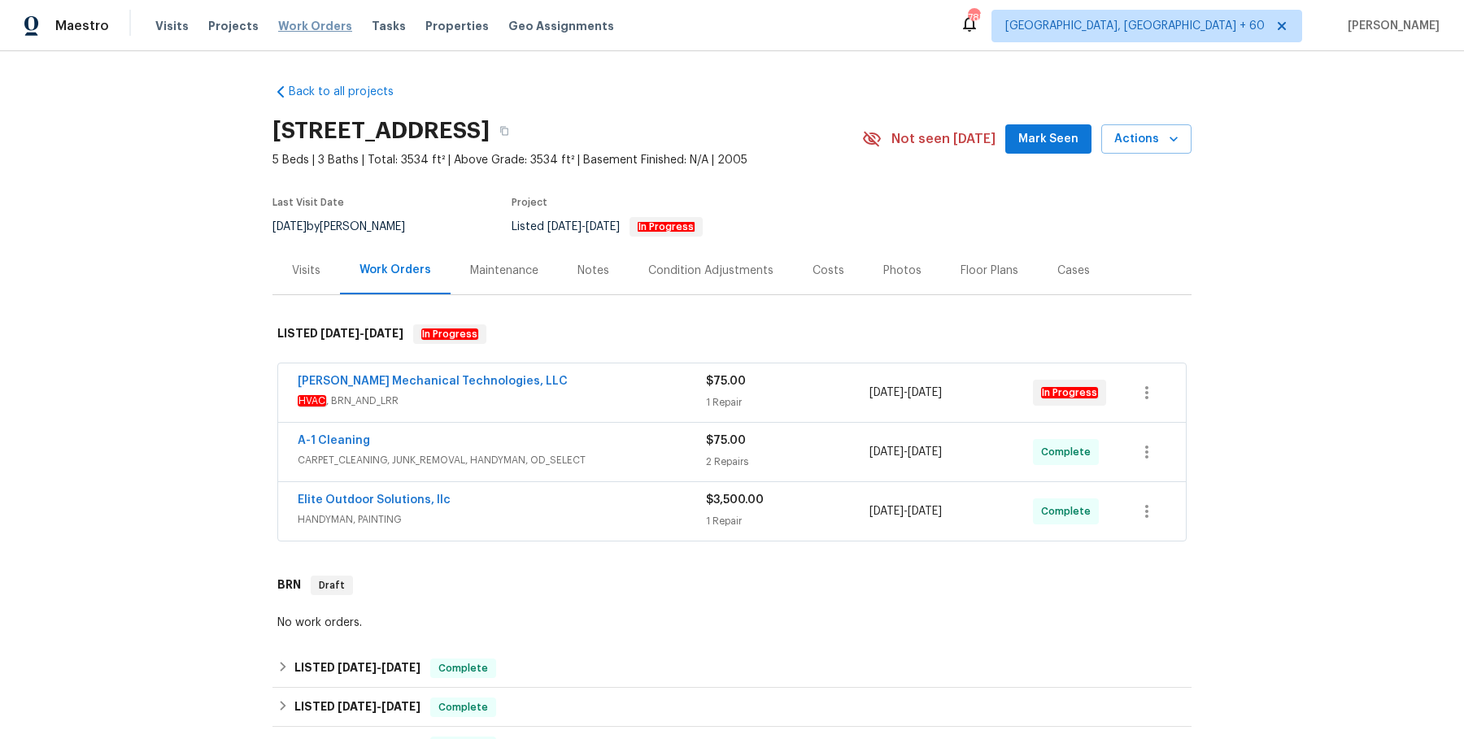
click at [333, 26] on span "Work Orders" at bounding box center [315, 26] width 74 height 16
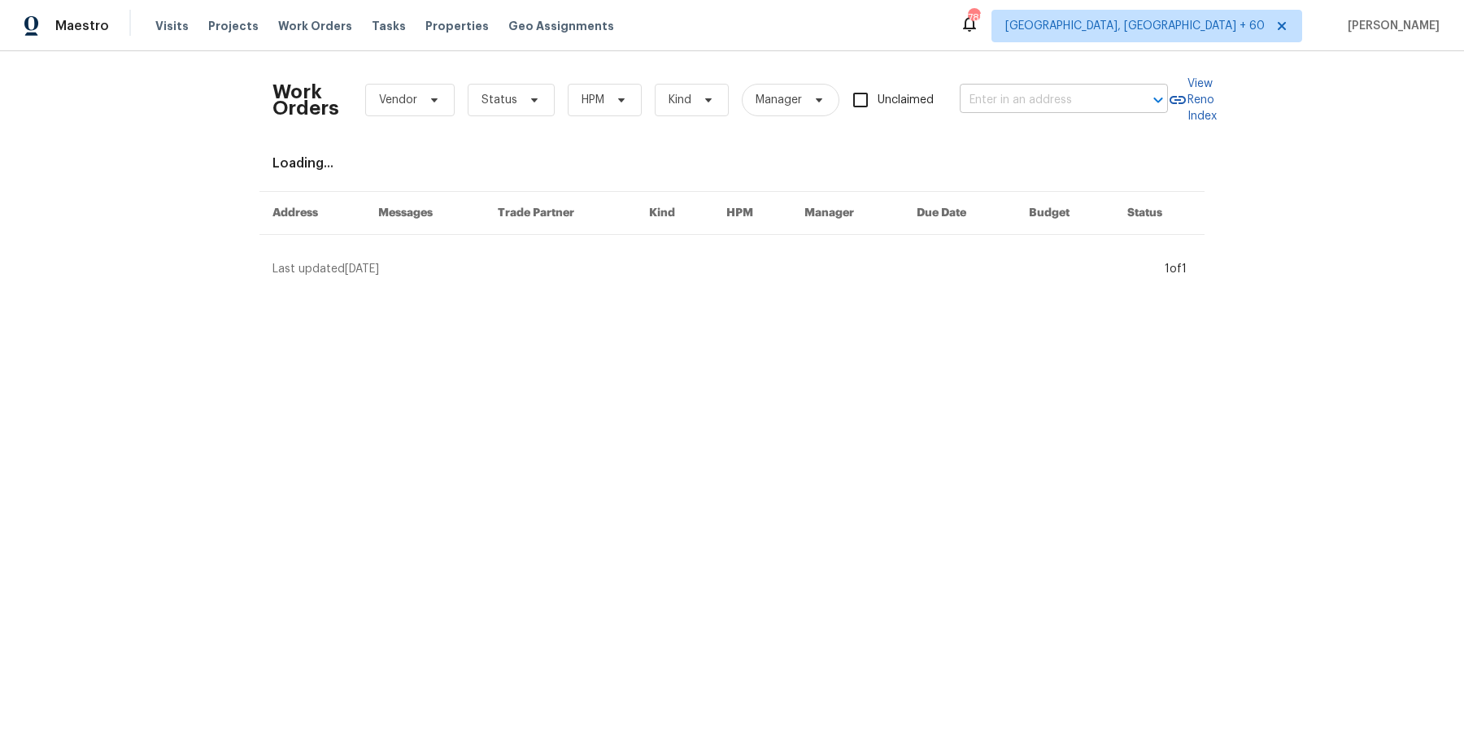
click at [997, 95] on input "text" at bounding box center [1041, 100] width 163 height 25
paste input "2897 Chuckwagon Rd Palmdale, CA 93550"
type input "2897 Chuckwagon Rd Palmdale, CA 93550"
click at [1023, 134] on li "2897 Chuckwagon Rd, Palmdale, CA 93550" at bounding box center [1061, 135] width 208 height 27
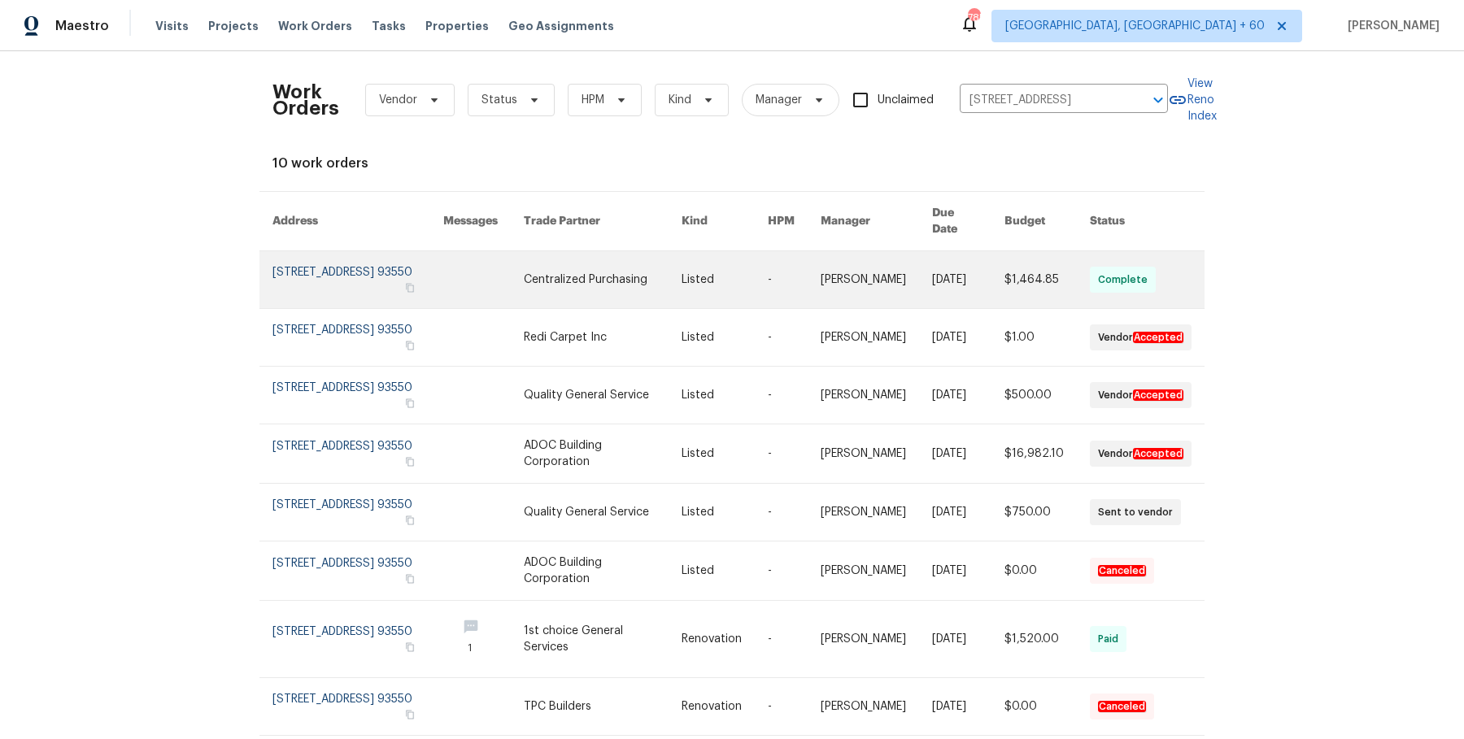
click at [863, 282] on link at bounding box center [875, 279] width 111 height 57
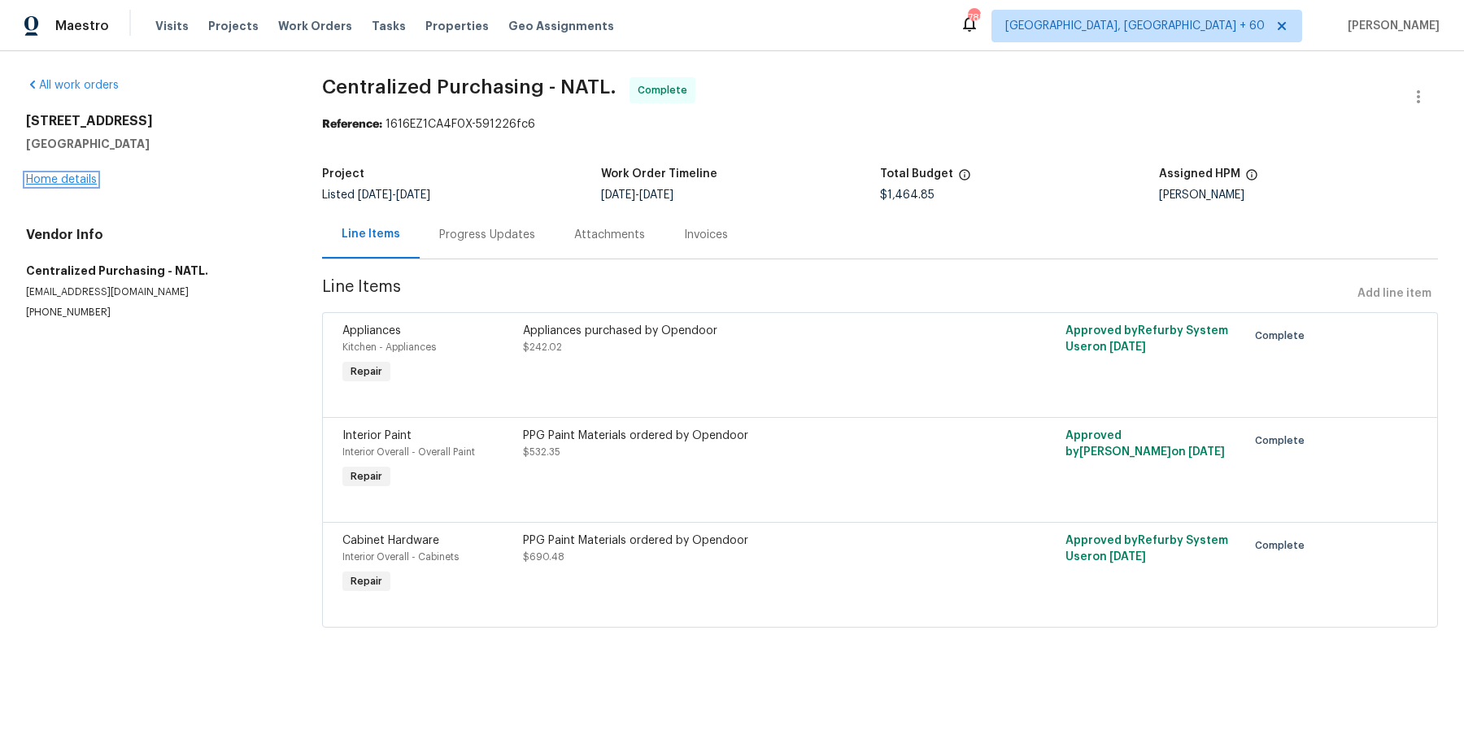
click at [59, 175] on link "Home details" at bounding box center [61, 179] width 71 height 11
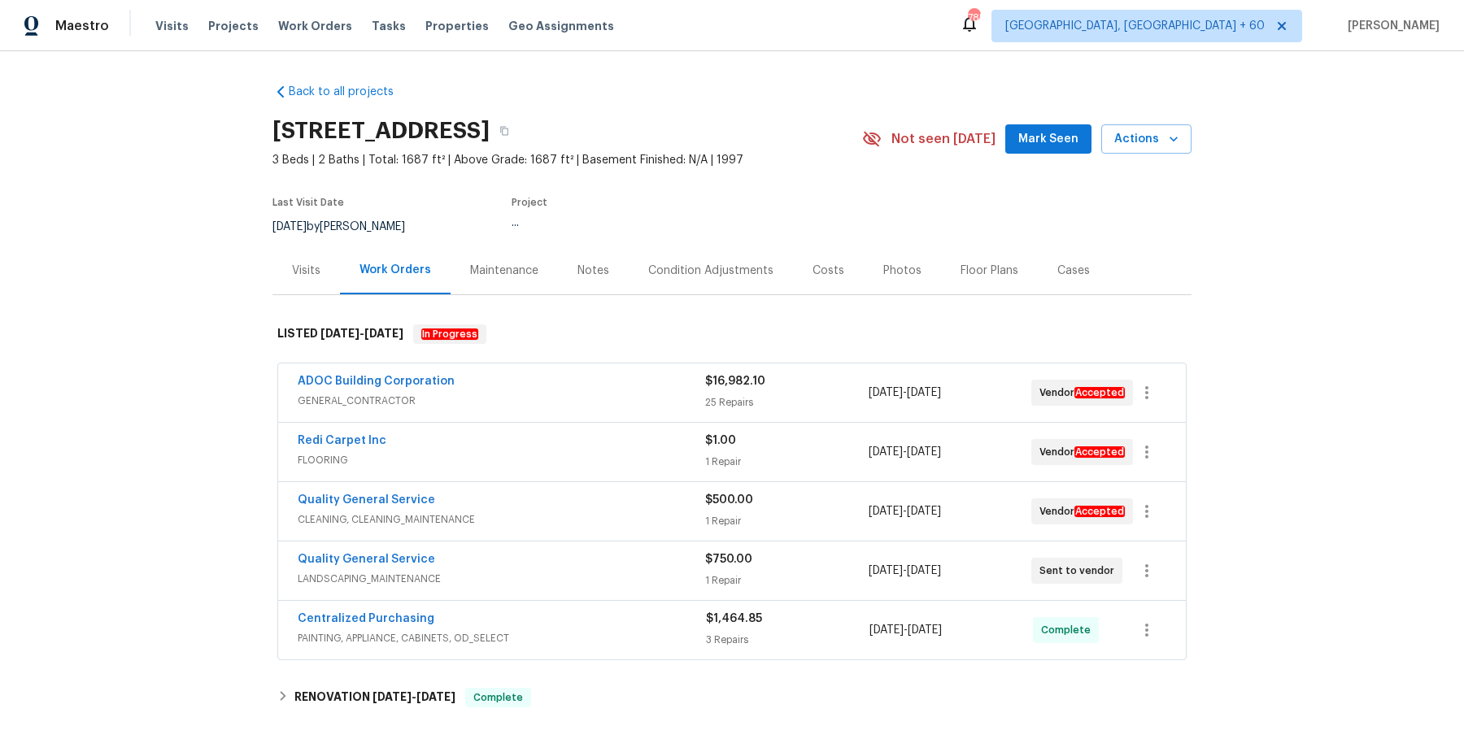
click at [420, 34] on div "Visits Projects Work Orders Tasks Properties Geo Assignments" at bounding box center [394, 26] width 478 height 33
click at [300, 28] on span "Work Orders" at bounding box center [315, 26] width 74 height 16
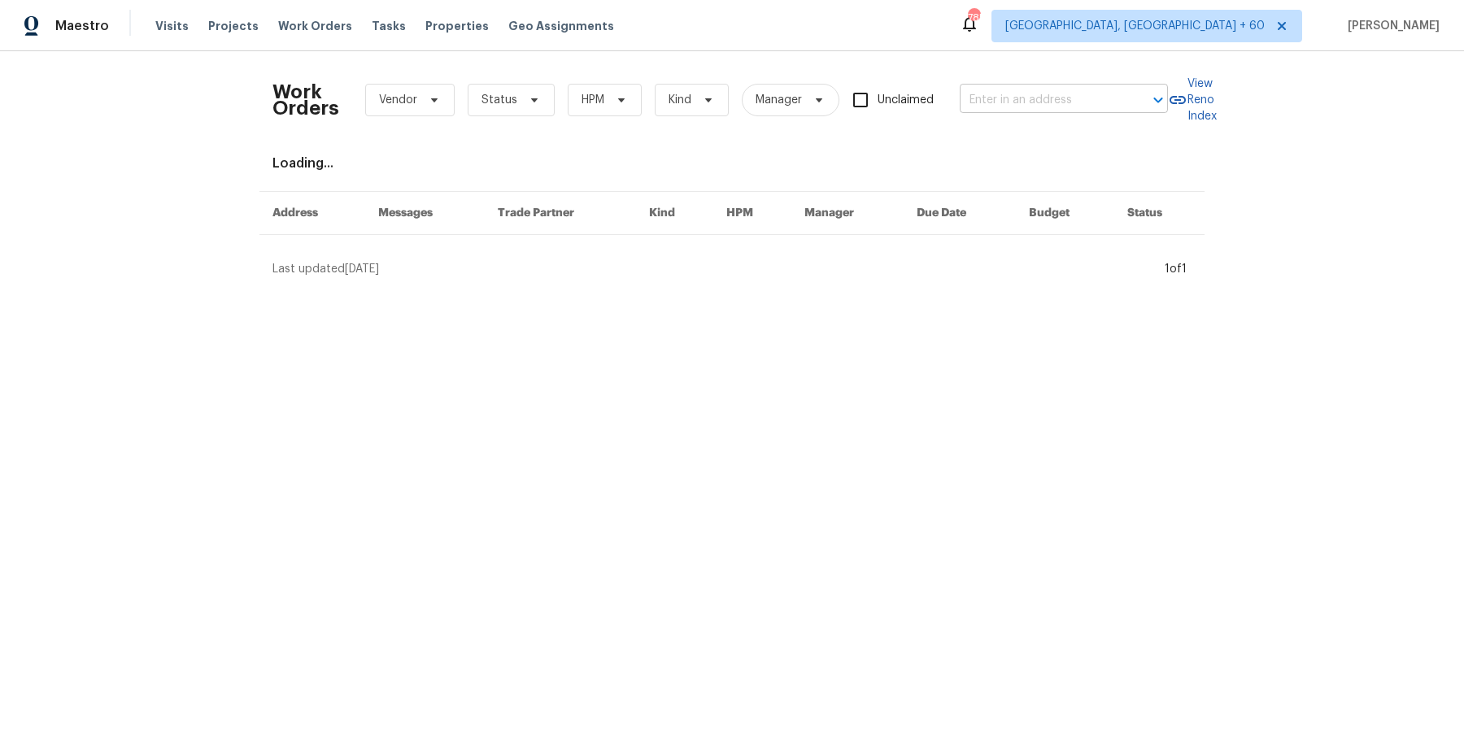
click at [1029, 102] on input "text" at bounding box center [1041, 100] width 163 height 25
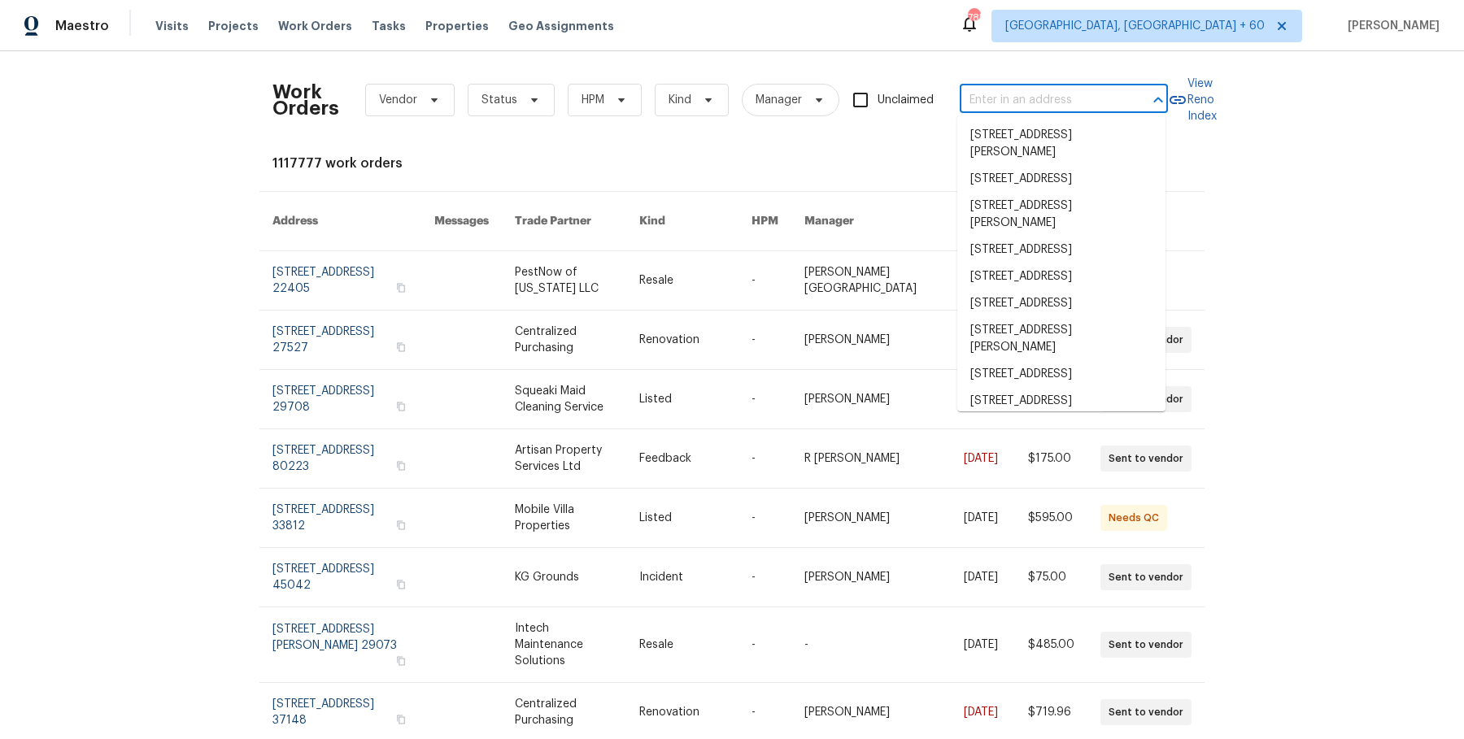
paste input "2897 Chuckwagon Rd Palmdale, CA 93550"
type input "2897 Chuckwagon Rd Palmdale, CA 93550"
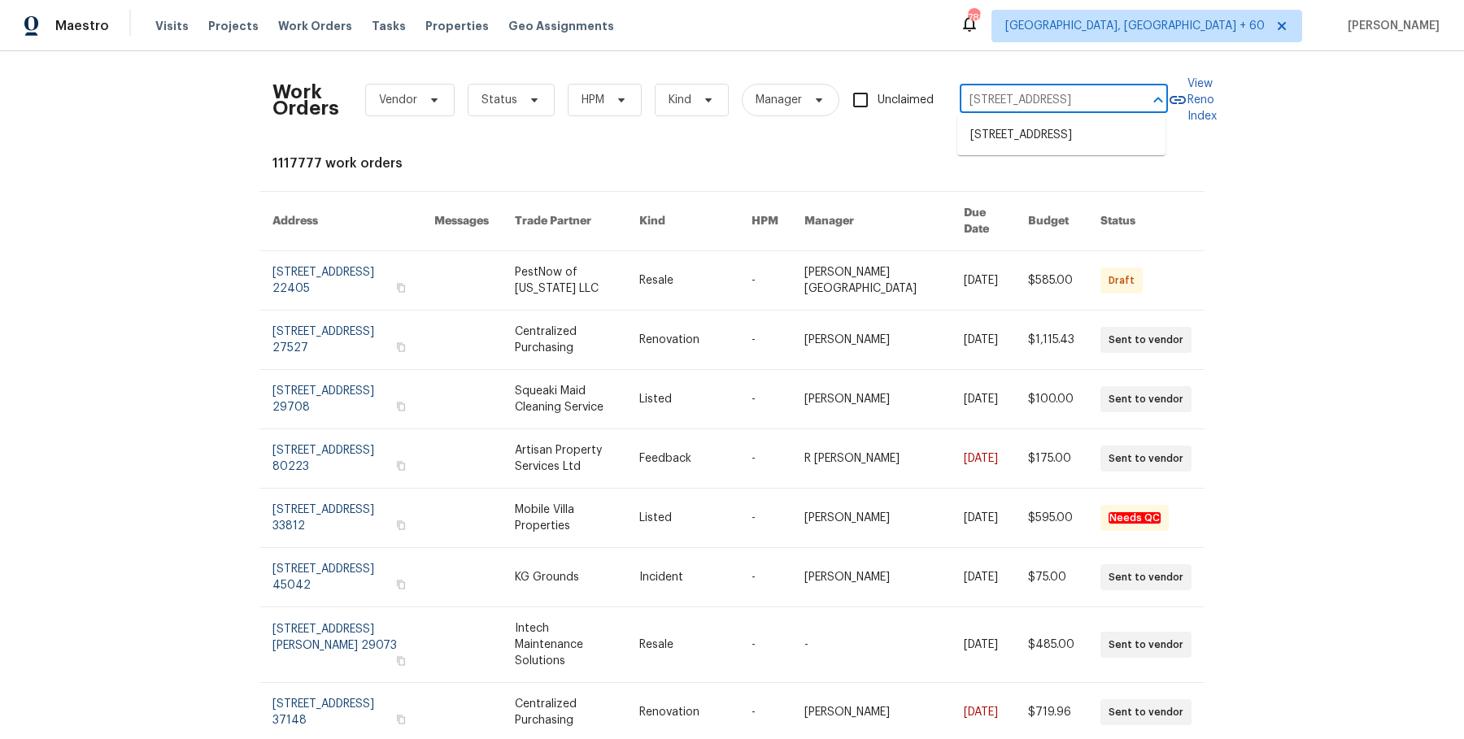
scroll to position [0, 74]
click at [1013, 149] on li "2897 Chuckwagon Rd, Palmdale, CA 93550" at bounding box center [1061, 135] width 208 height 27
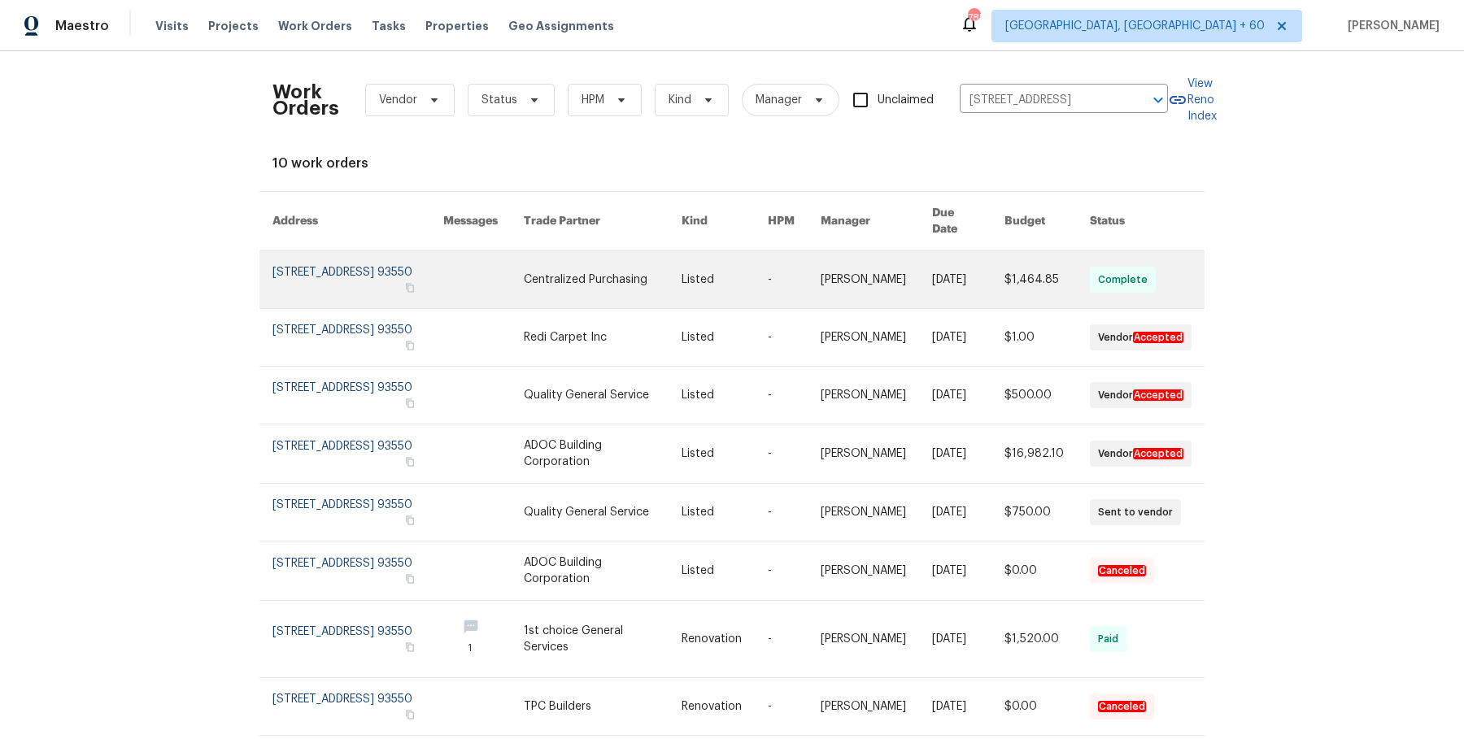
click at [882, 268] on link at bounding box center [875, 279] width 111 height 57
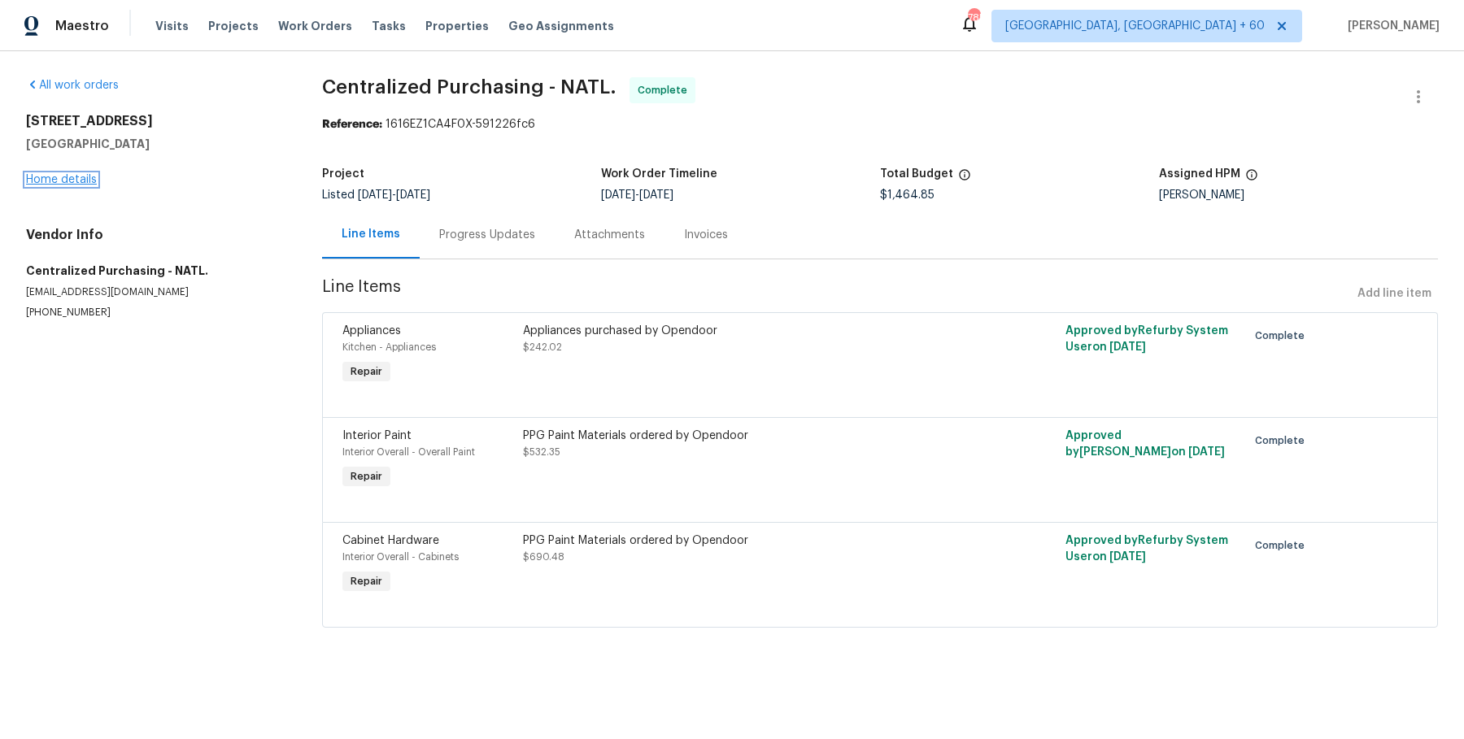
click at [58, 179] on link "Home details" at bounding box center [61, 179] width 71 height 11
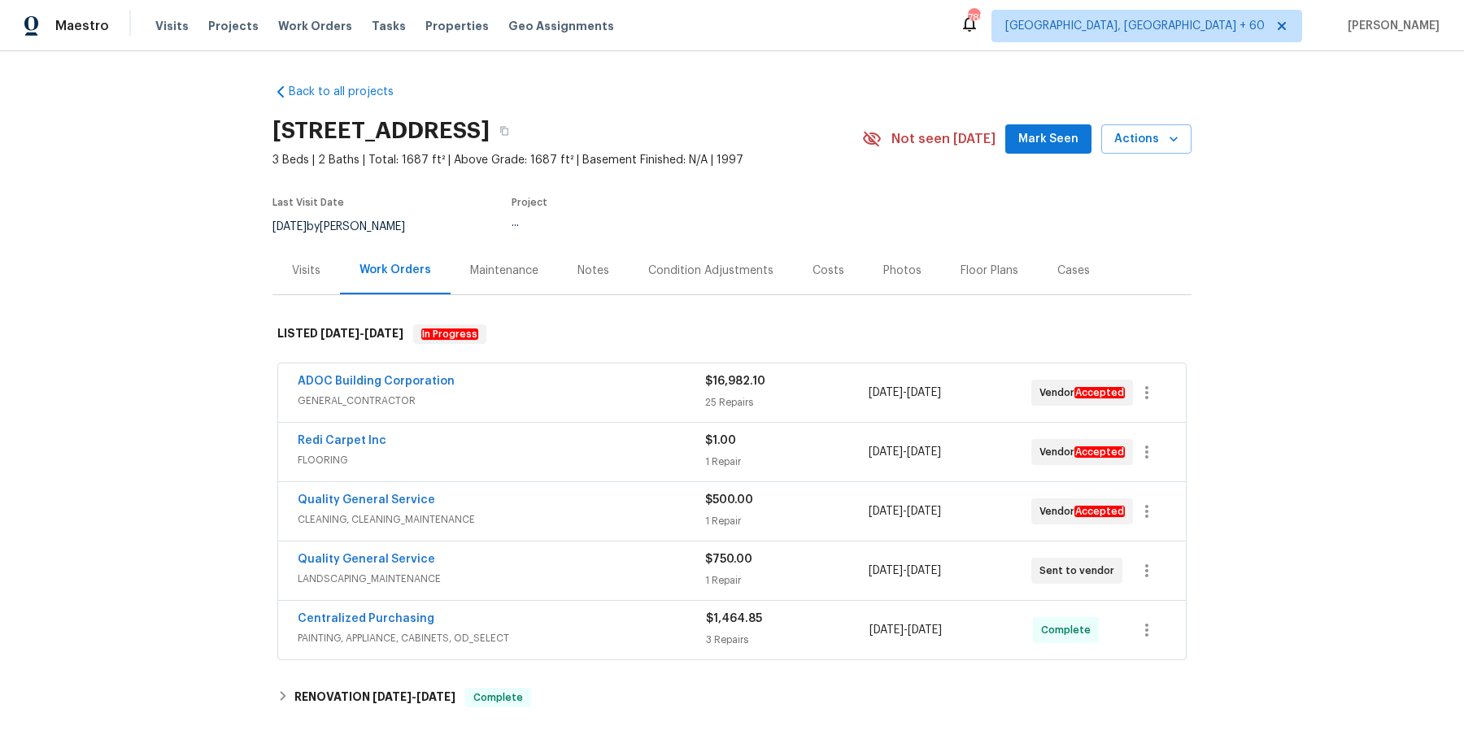
click at [604, 400] on span "GENERAL_CONTRACTOR" at bounding box center [501, 401] width 407 height 16
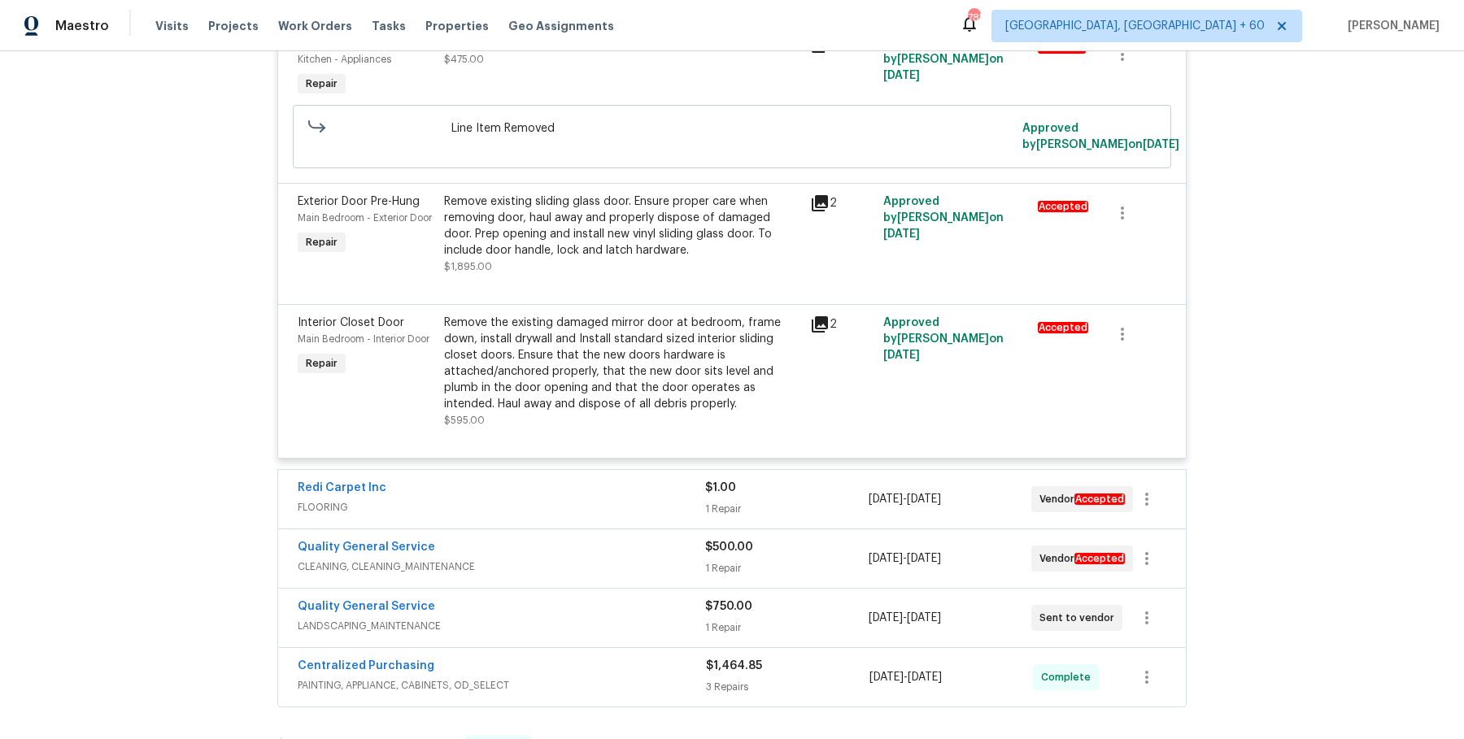
scroll to position [3335, 0]
click at [616, 493] on div "Redi Carpet Inc" at bounding box center [501, 487] width 407 height 20
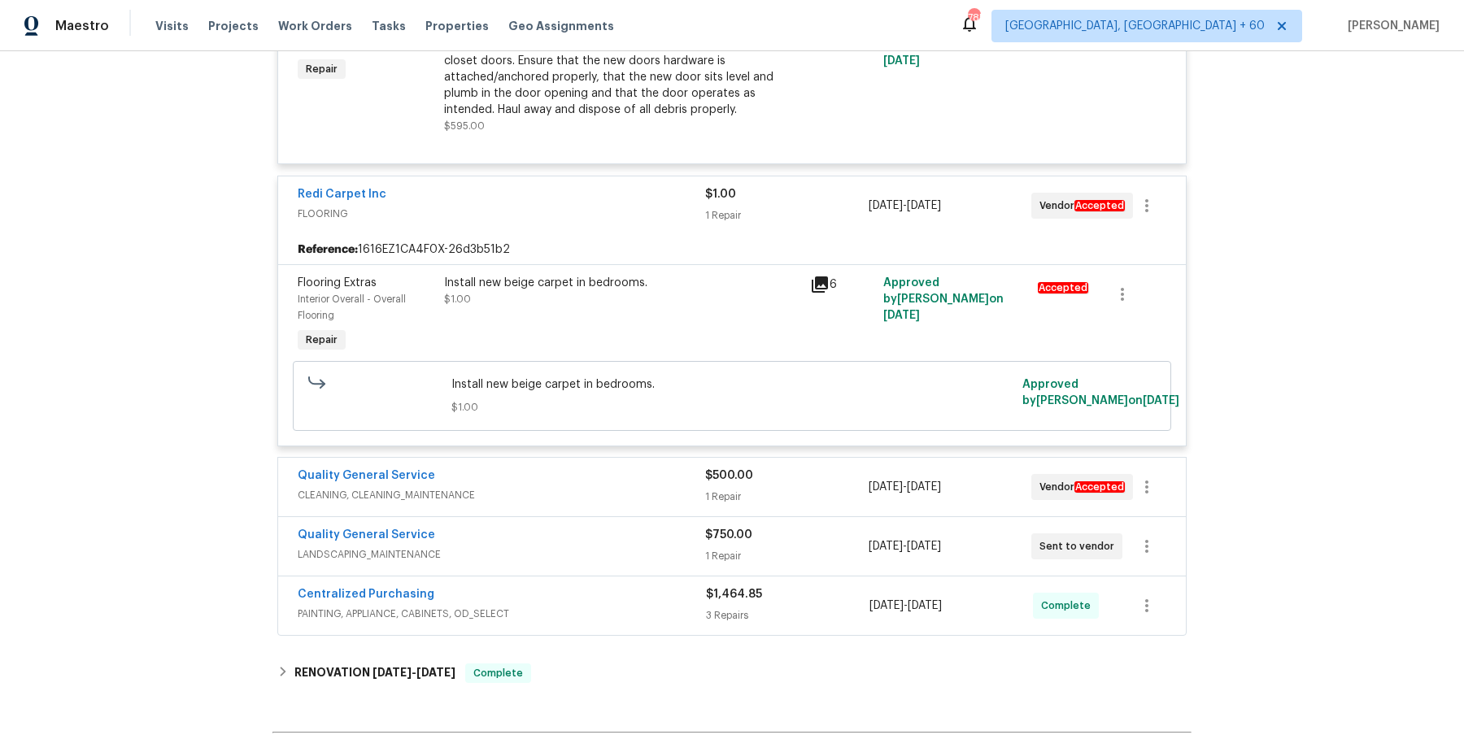
scroll to position [3679, 0]
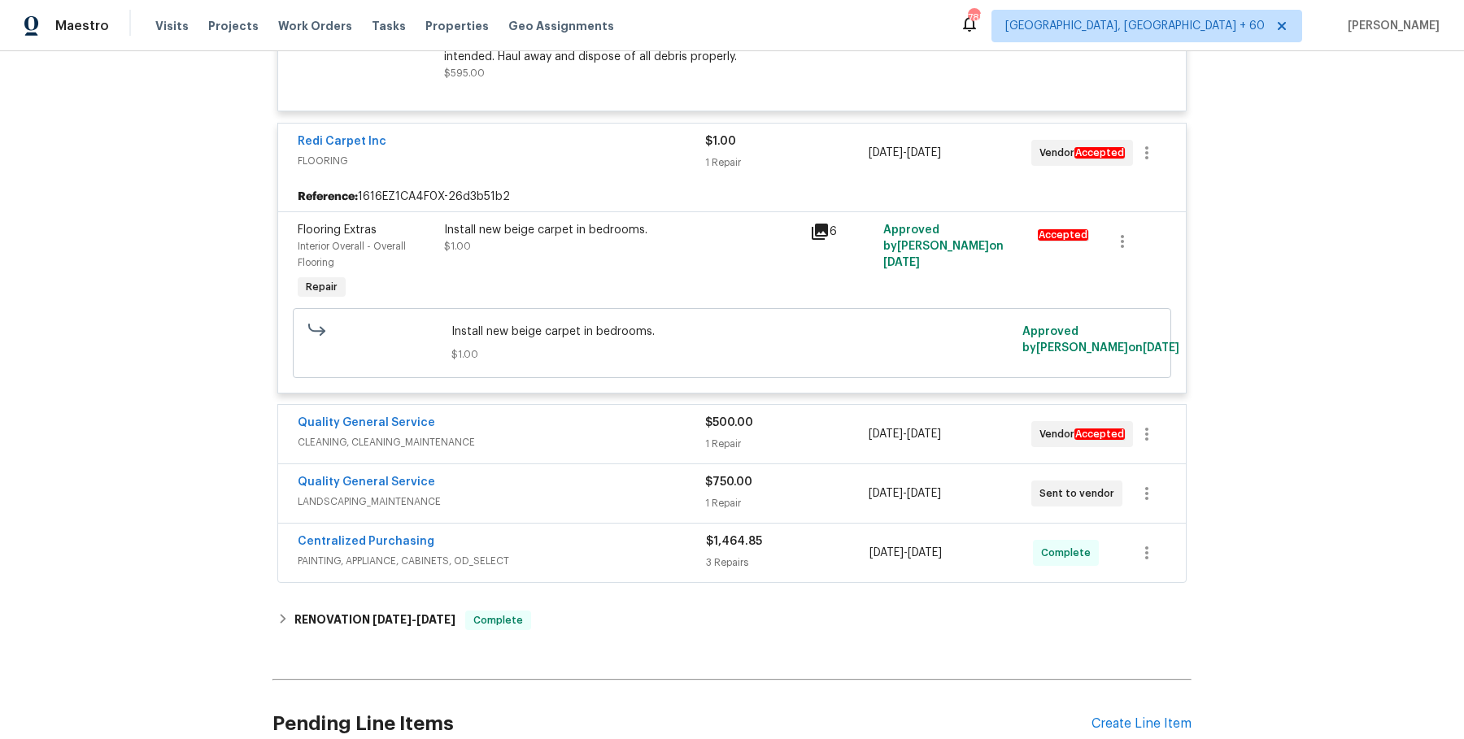
click at [624, 434] on div "Quality General Service" at bounding box center [501, 425] width 407 height 20
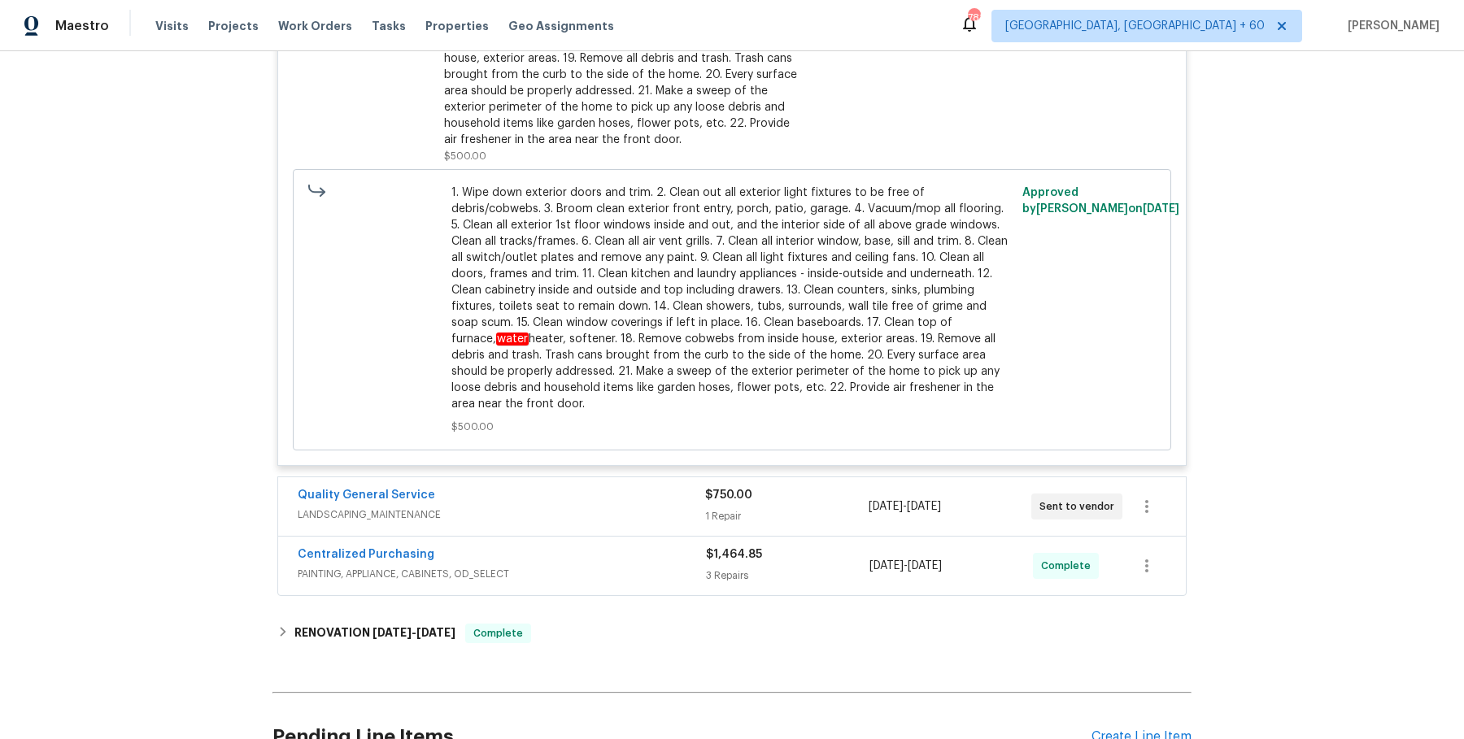
scroll to position [4454, 0]
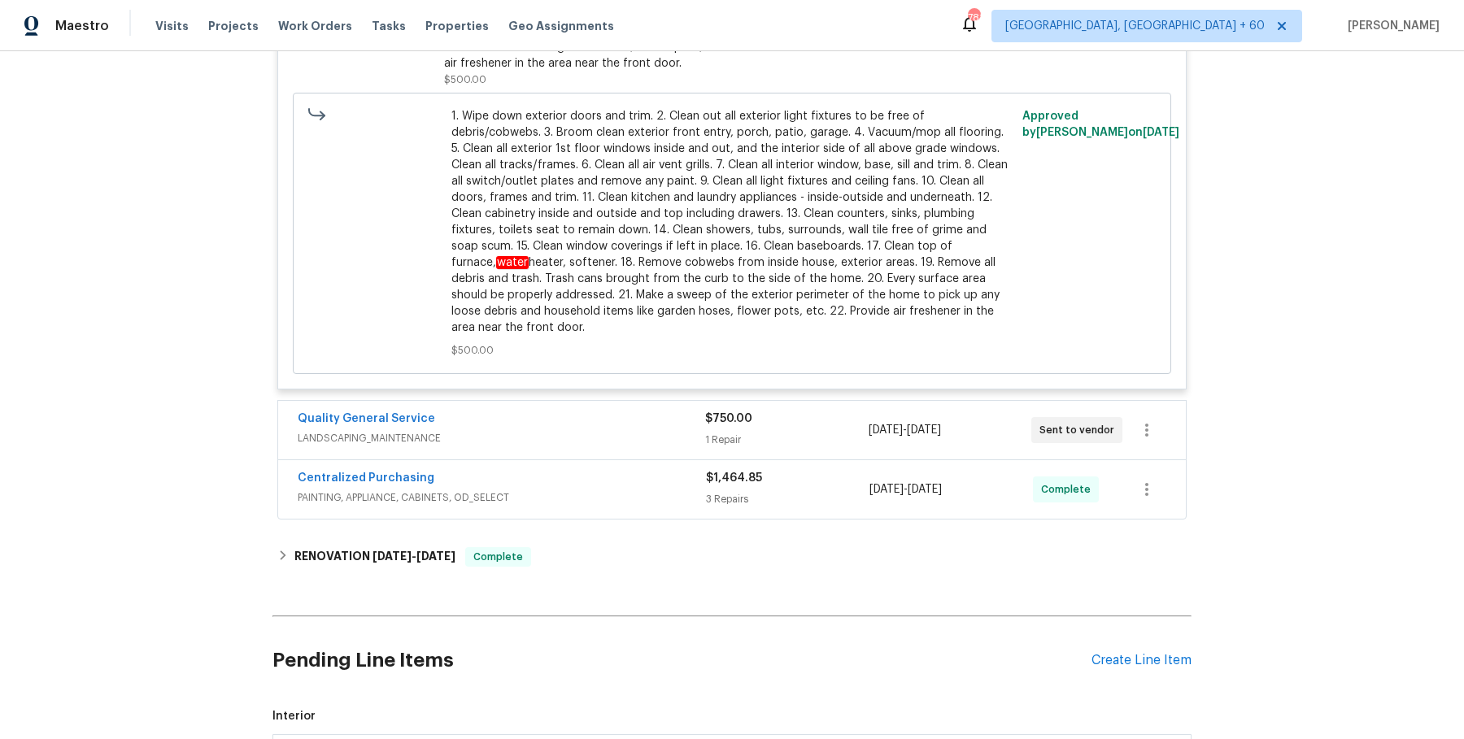
click at [624, 428] on div "Quality General Service" at bounding box center [501, 421] width 407 height 20
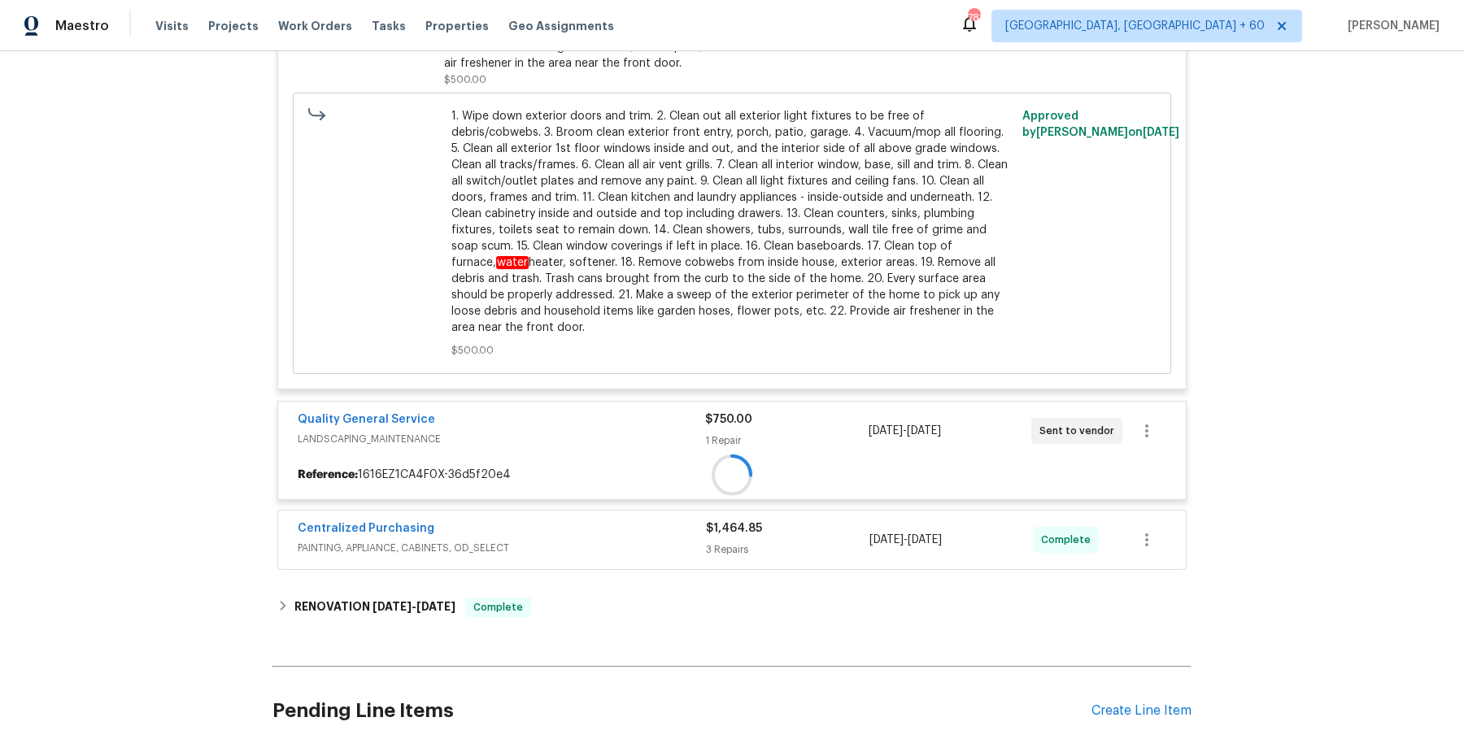
scroll to position [4611, 0]
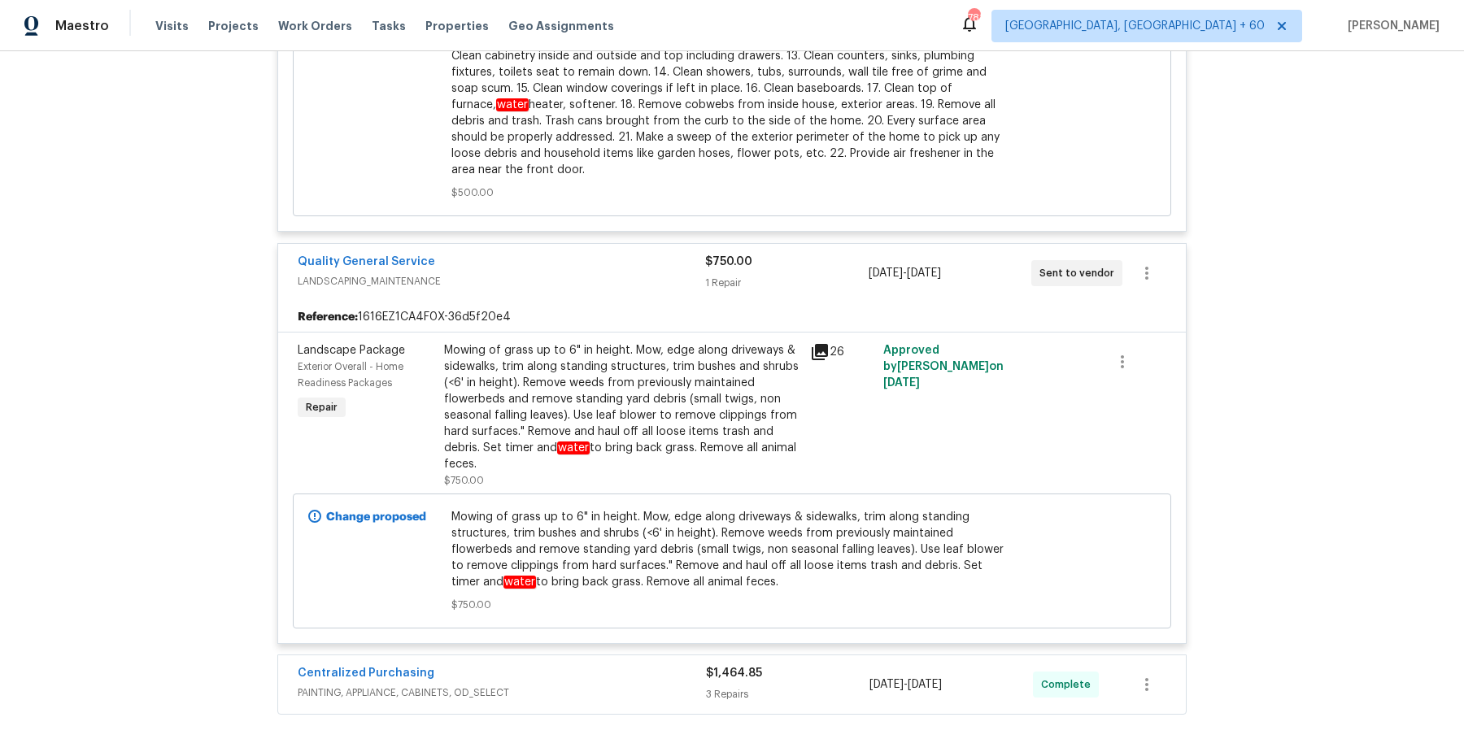
click at [632, 398] on div "Mowing of grass up to 6" in height. Mow, edge along driveways & sidewalks, trim…" at bounding box center [622, 407] width 356 height 130
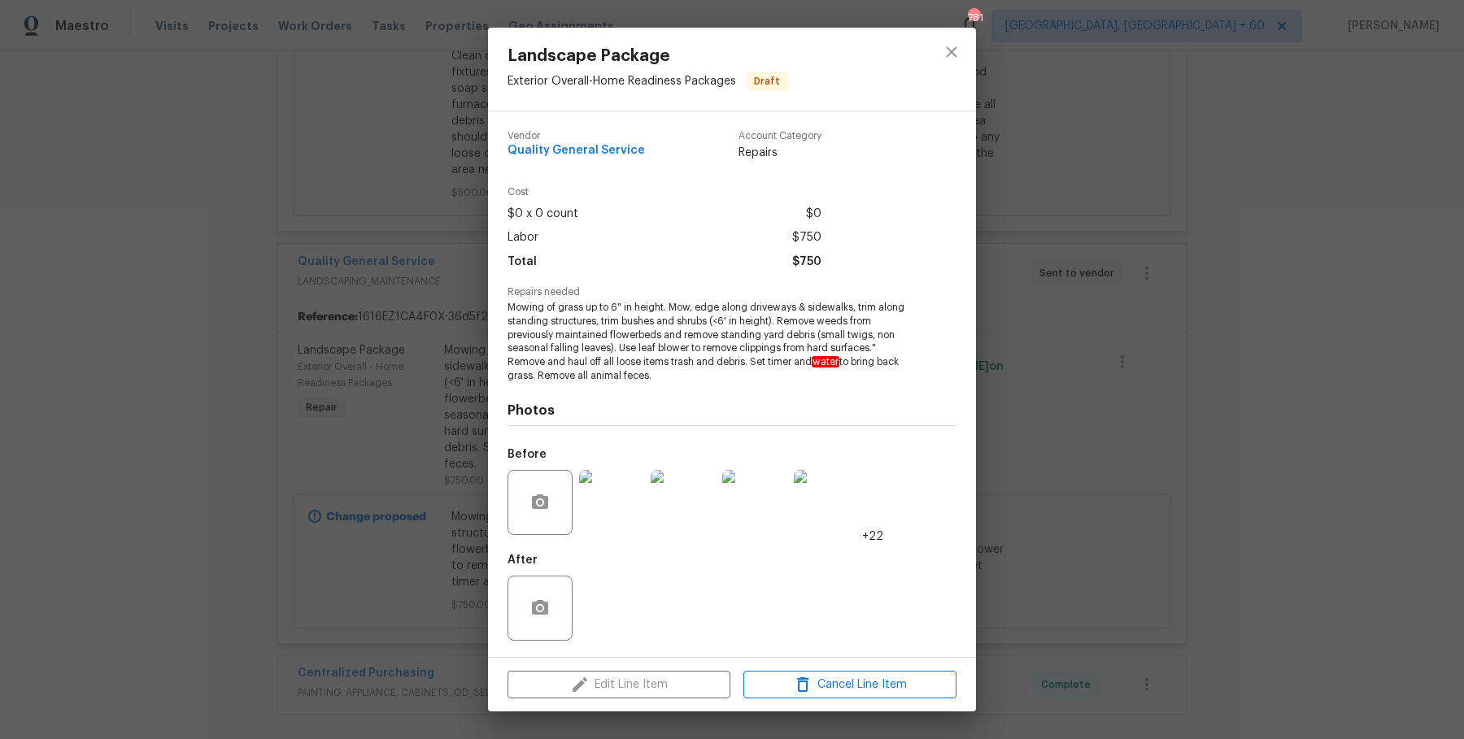
click at [1025, 307] on div "Landscape Package Exterior Overall - Home Readiness Packages Draft Vendor Quali…" at bounding box center [732, 369] width 1464 height 739
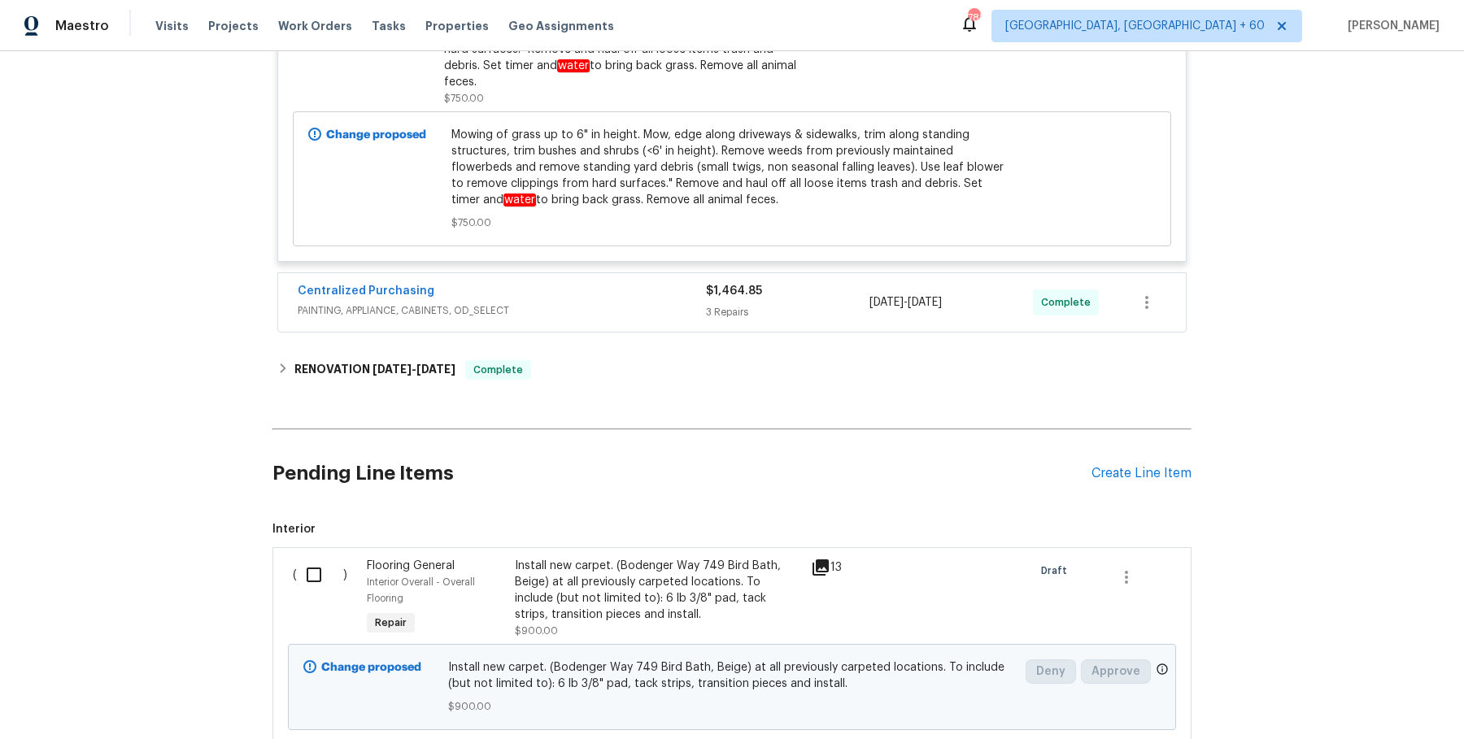
scroll to position [5019, 0]
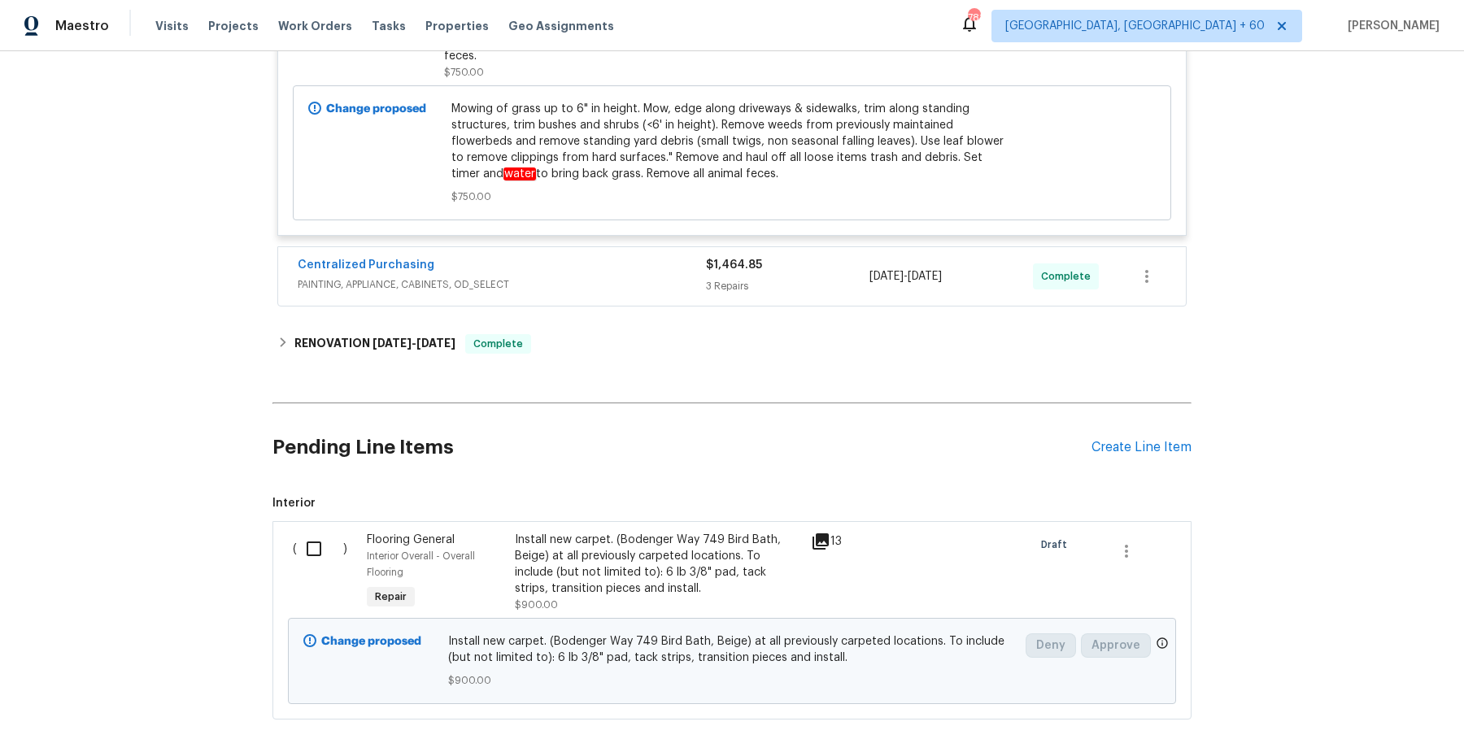
click at [692, 279] on span "PAINTING, APPLIANCE, CABINETS, OD_SELECT" at bounding box center [502, 284] width 408 height 16
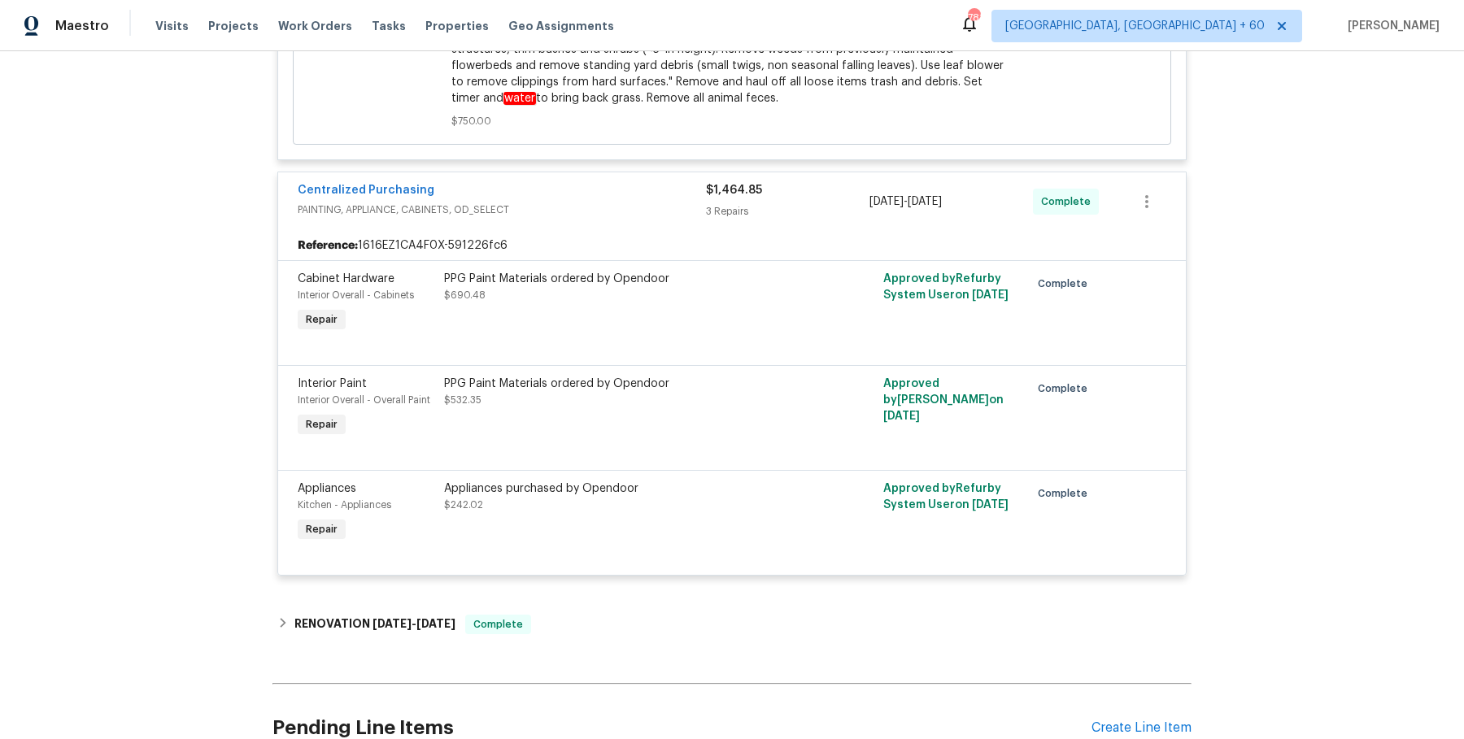
scroll to position [5231, 0]
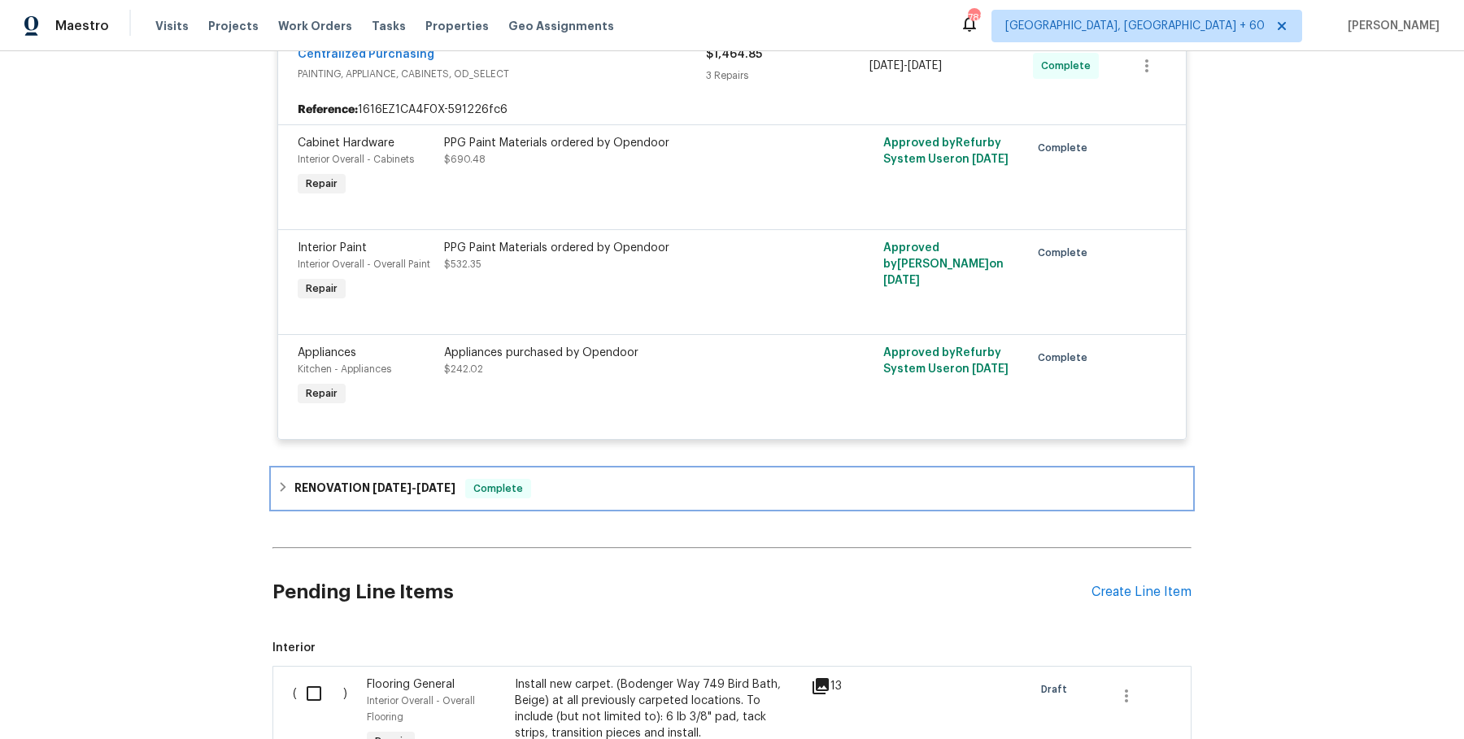
click at [695, 481] on div "RENOVATION 7/15/24 - 7/15/24 Complete" at bounding box center [731, 489] width 909 height 20
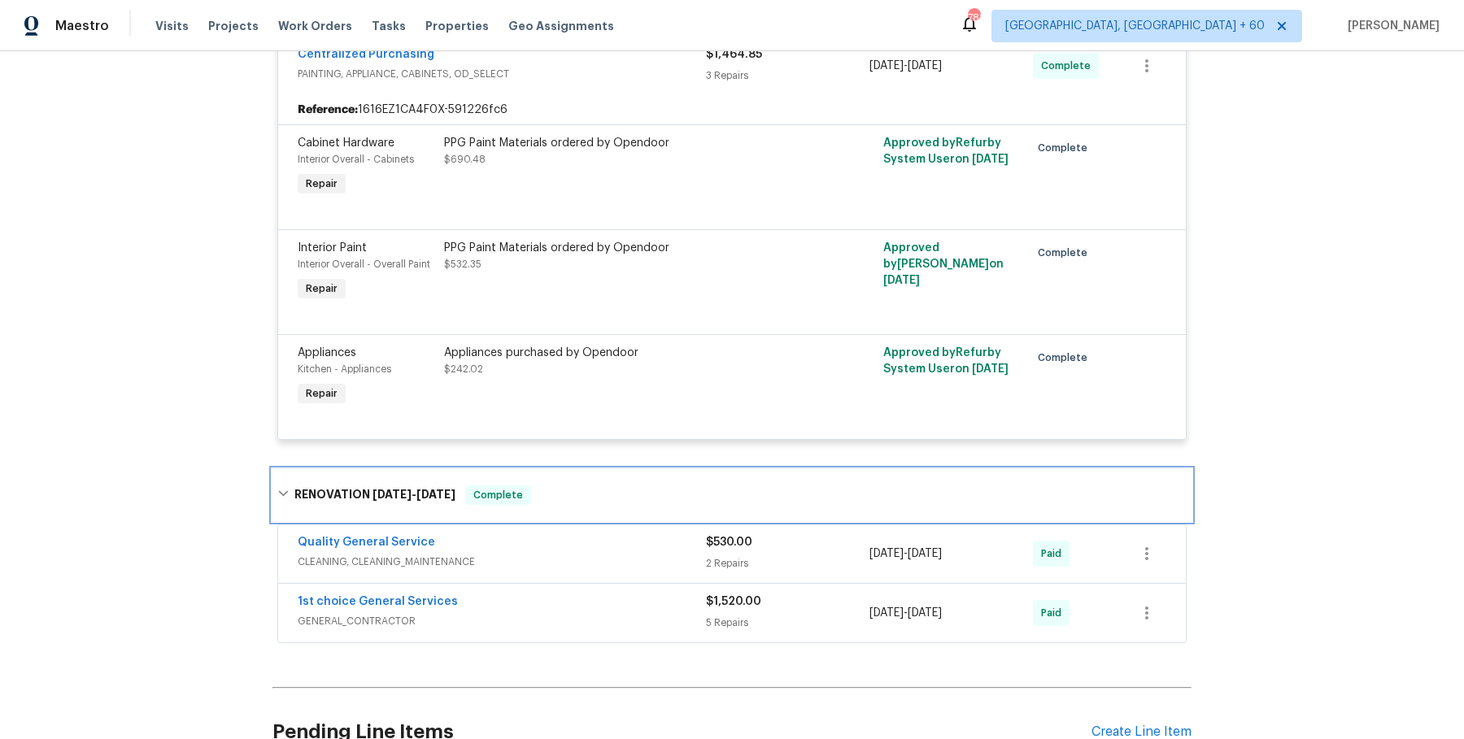
scroll to position [5300, 0]
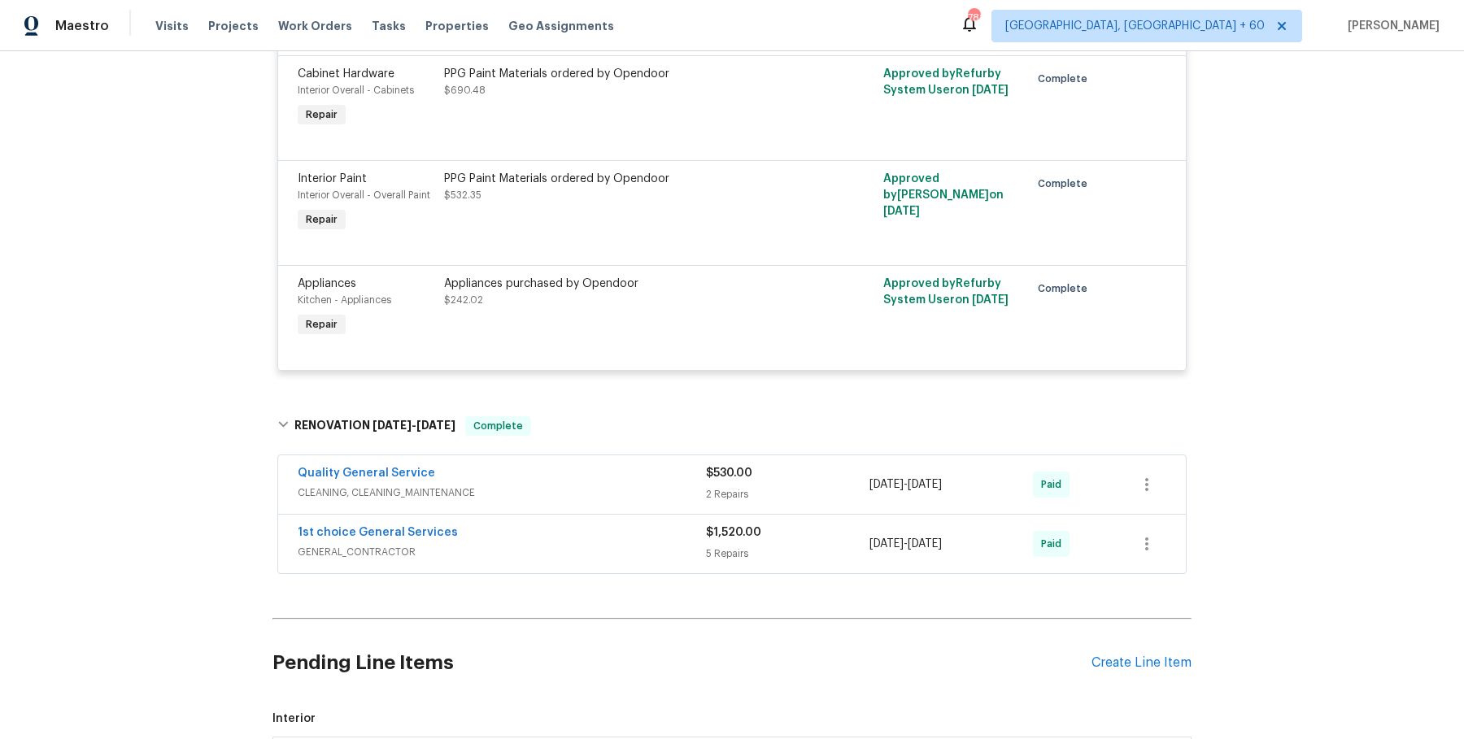
click at [655, 548] on span "GENERAL_CONTRACTOR" at bounding box center [502, 552] width 408 height 16
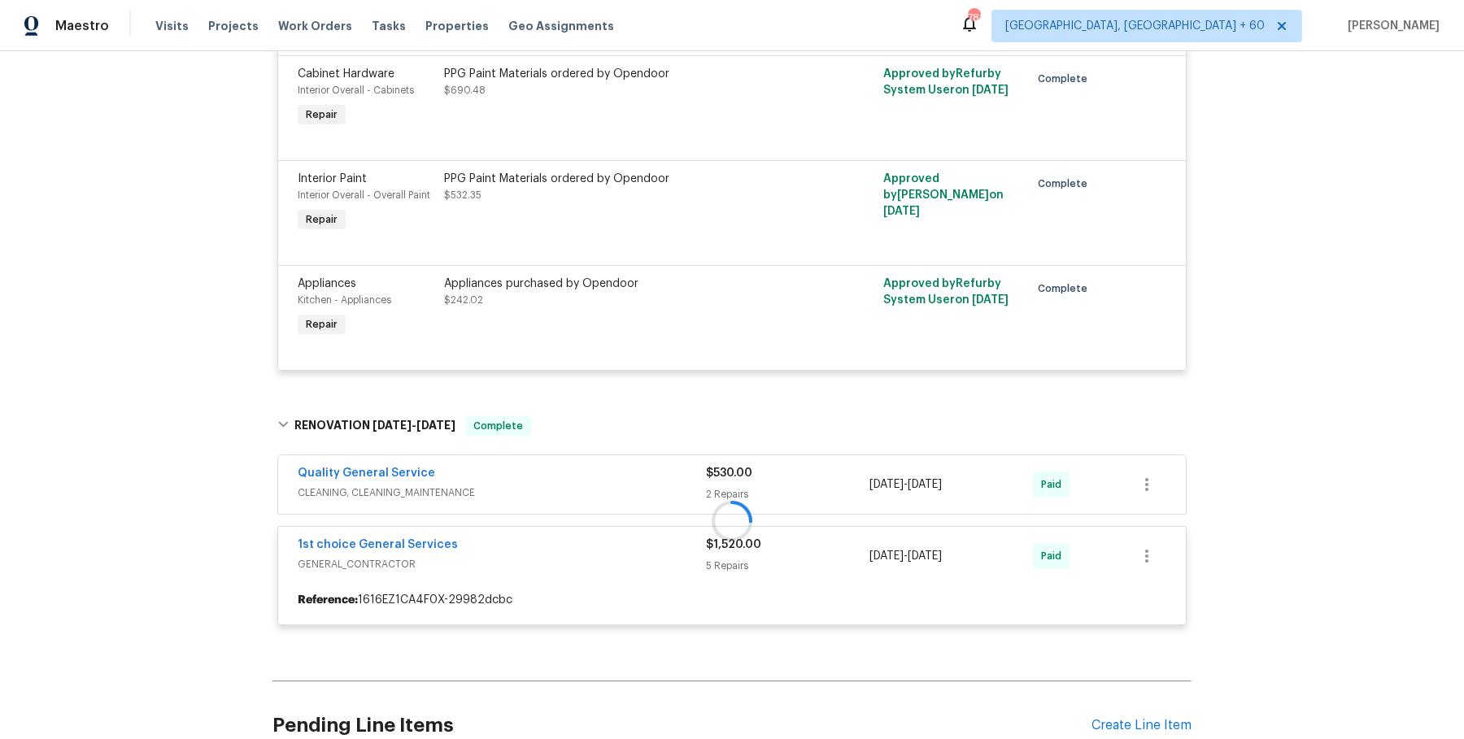
click at [655, 485] on div at bounding box center [731, 521] width 919 height 242
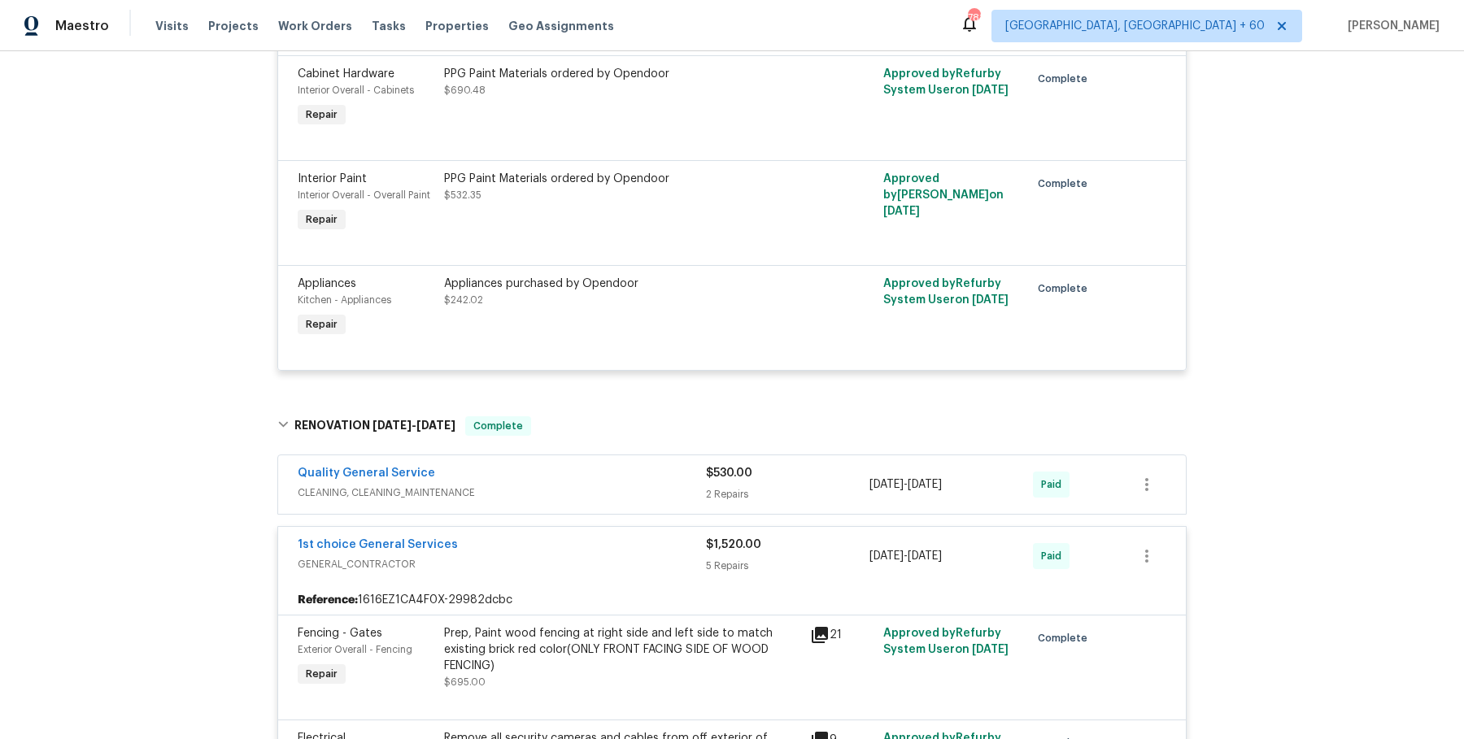
click at [655, 488] on span "CLEANING, CLEANING_MAINTENANCE" at bounding box center [502, 493] width 408 height 16
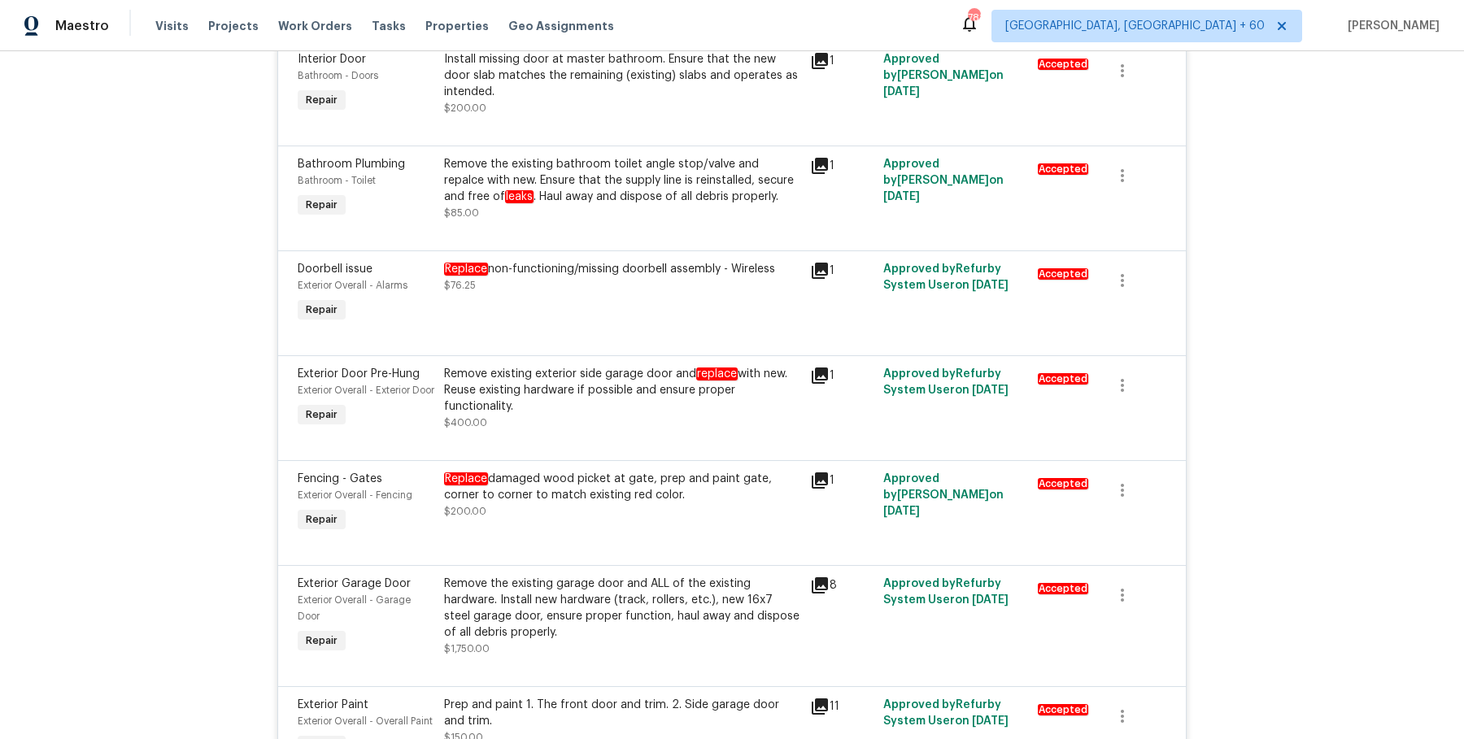
scroll to position [0, 0]
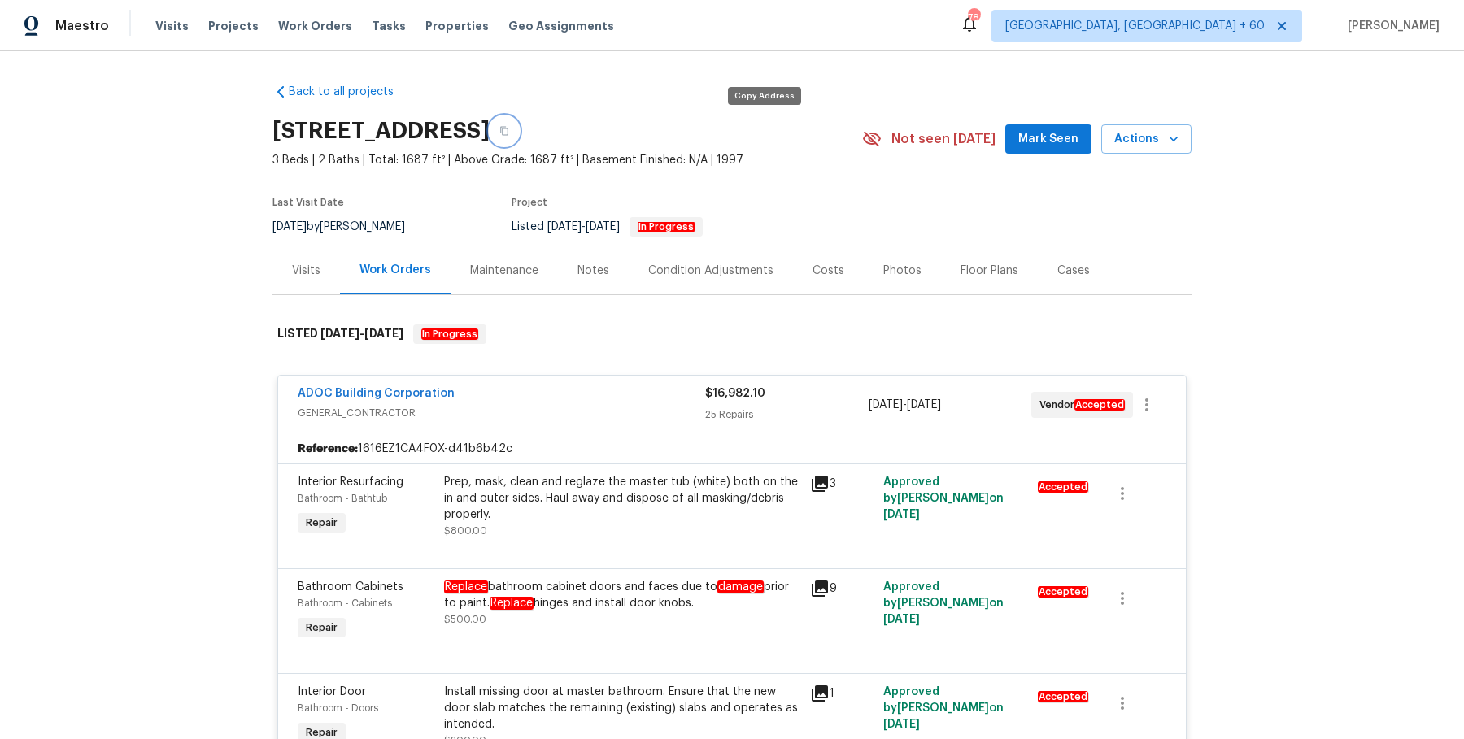
click at [508, 128] on icon "button" at bounding box center [504, 131] width 8 height 9
